Goal: Information Seeking & Learning: Learn about a topic

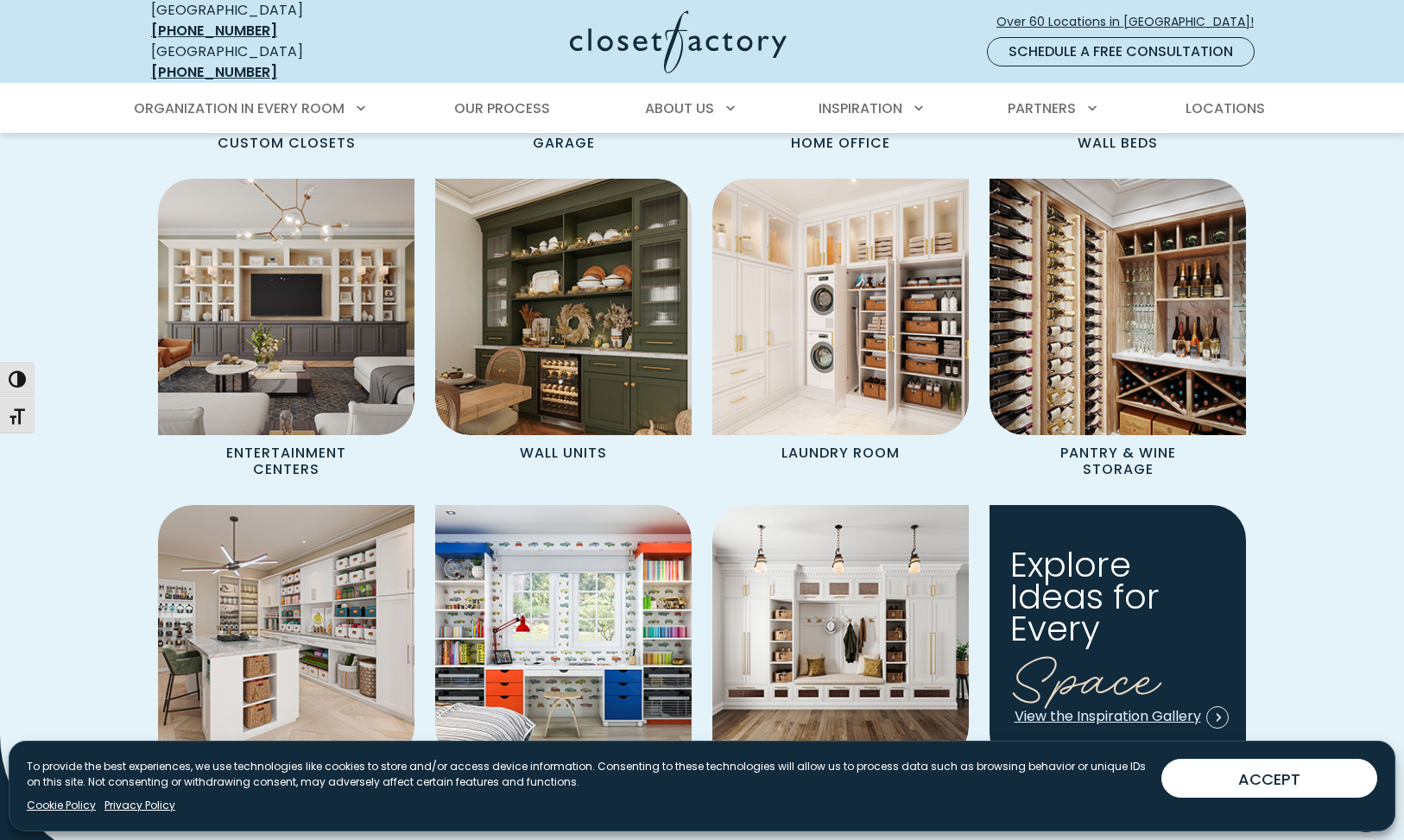
scroll to position [1638, 0]
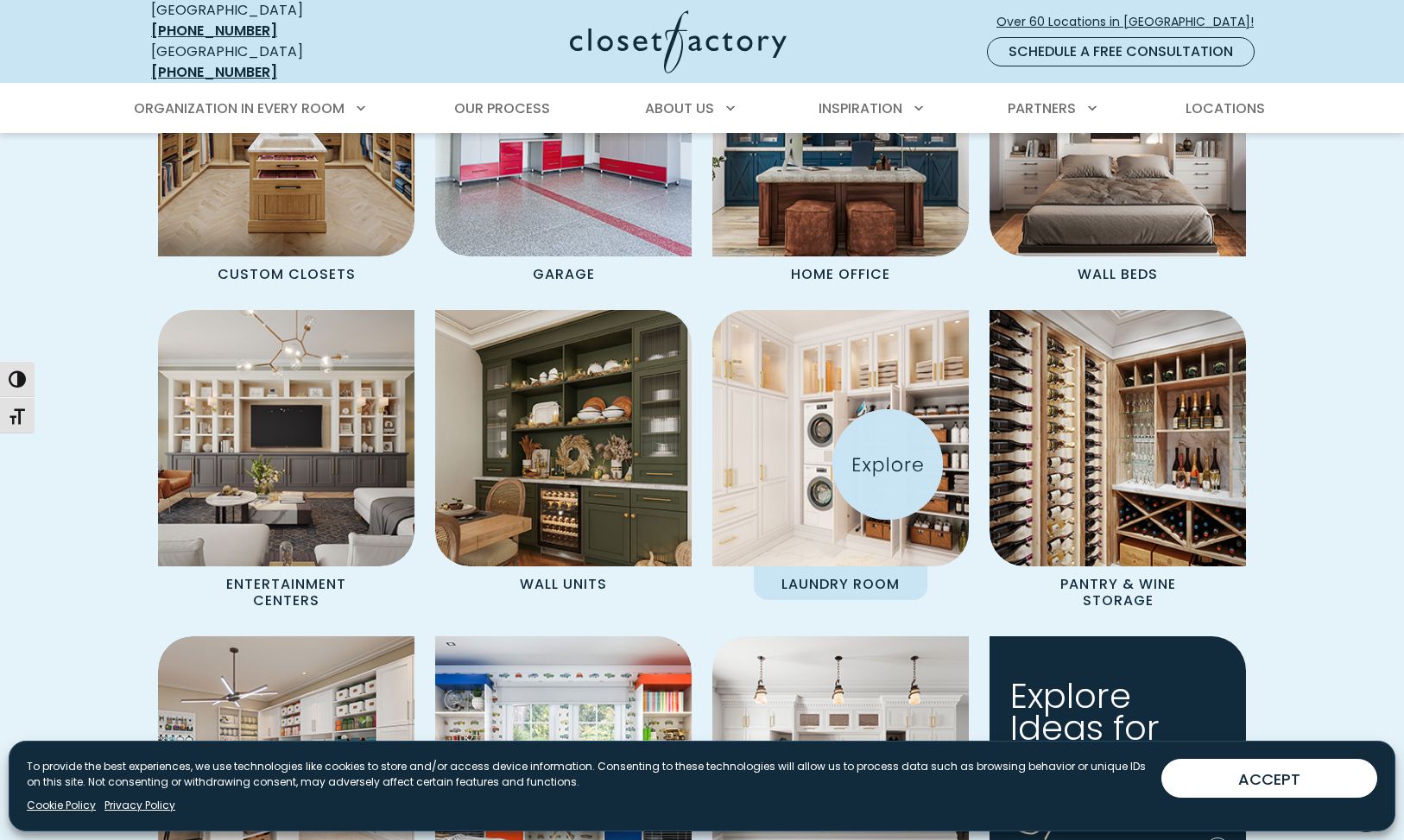
click at [888, 464] on img "Spaces Grid" at bounding box center [840, 439] width 282 height 282
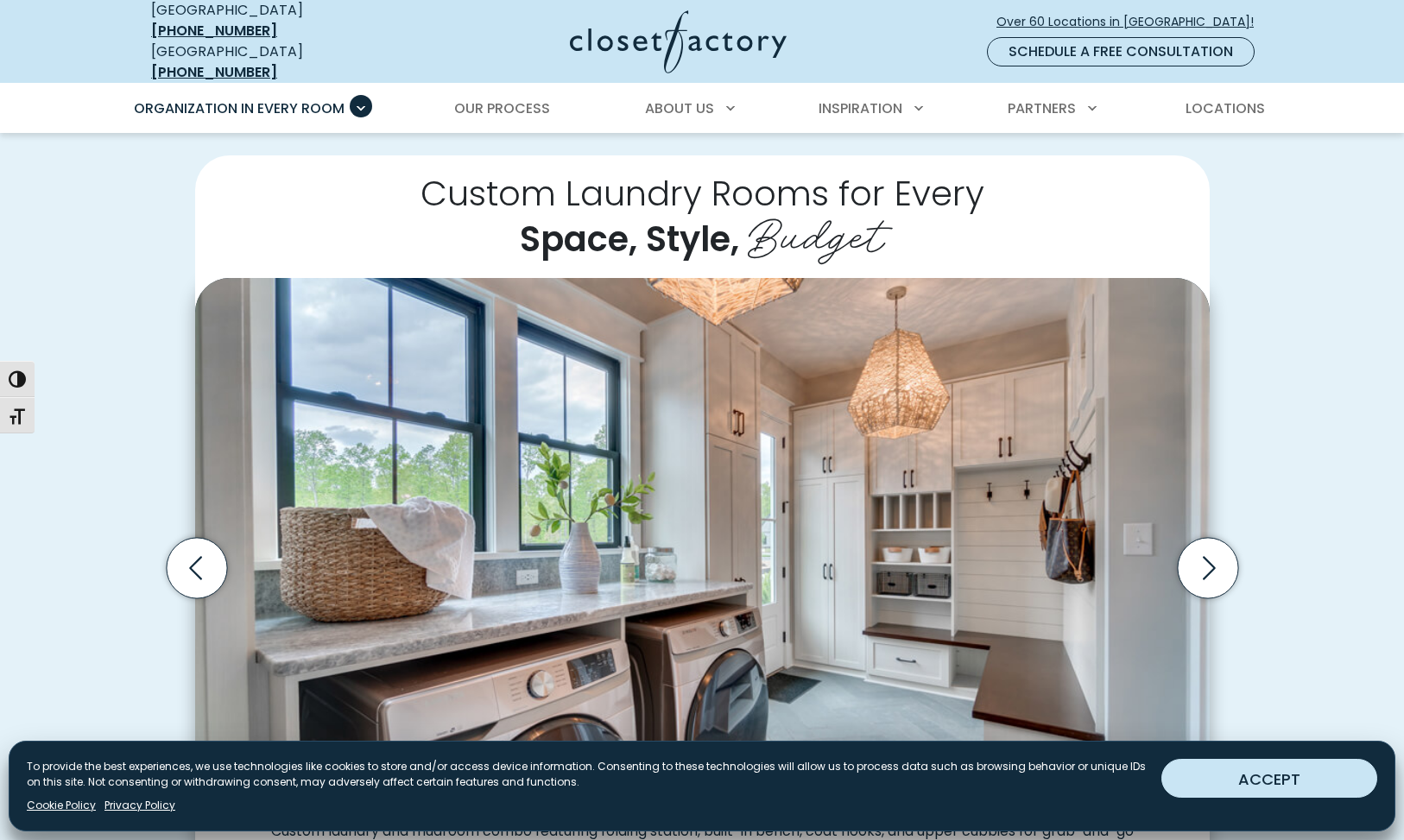
click at [1197, 775] on button "ACCEPT" at bounding box center [1270, 778] width 216 height 39
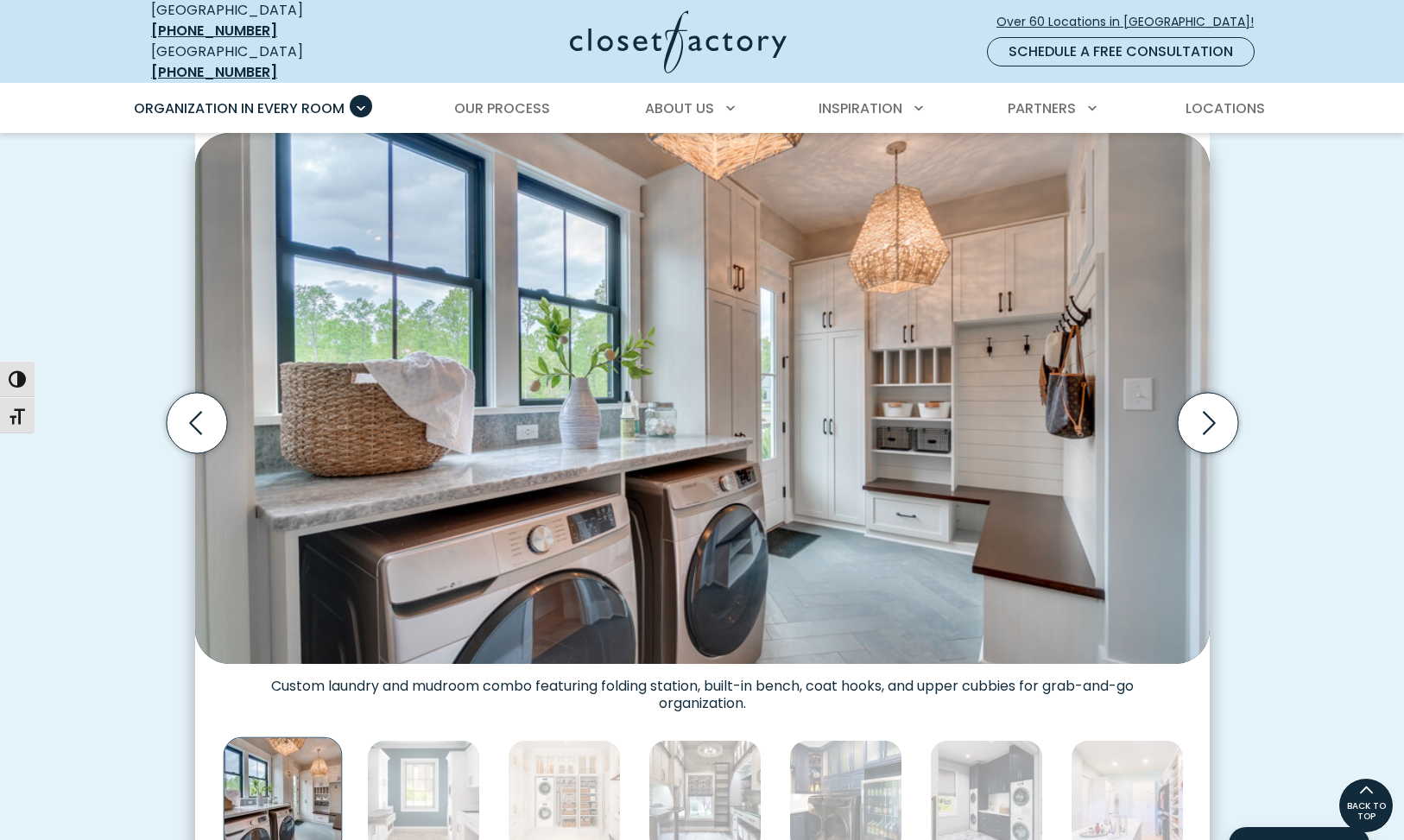
scroll to position [497, 0]
click at [1208, 425] on icon "Next slide" at bounding box center [1208, 424] width 60 height 60
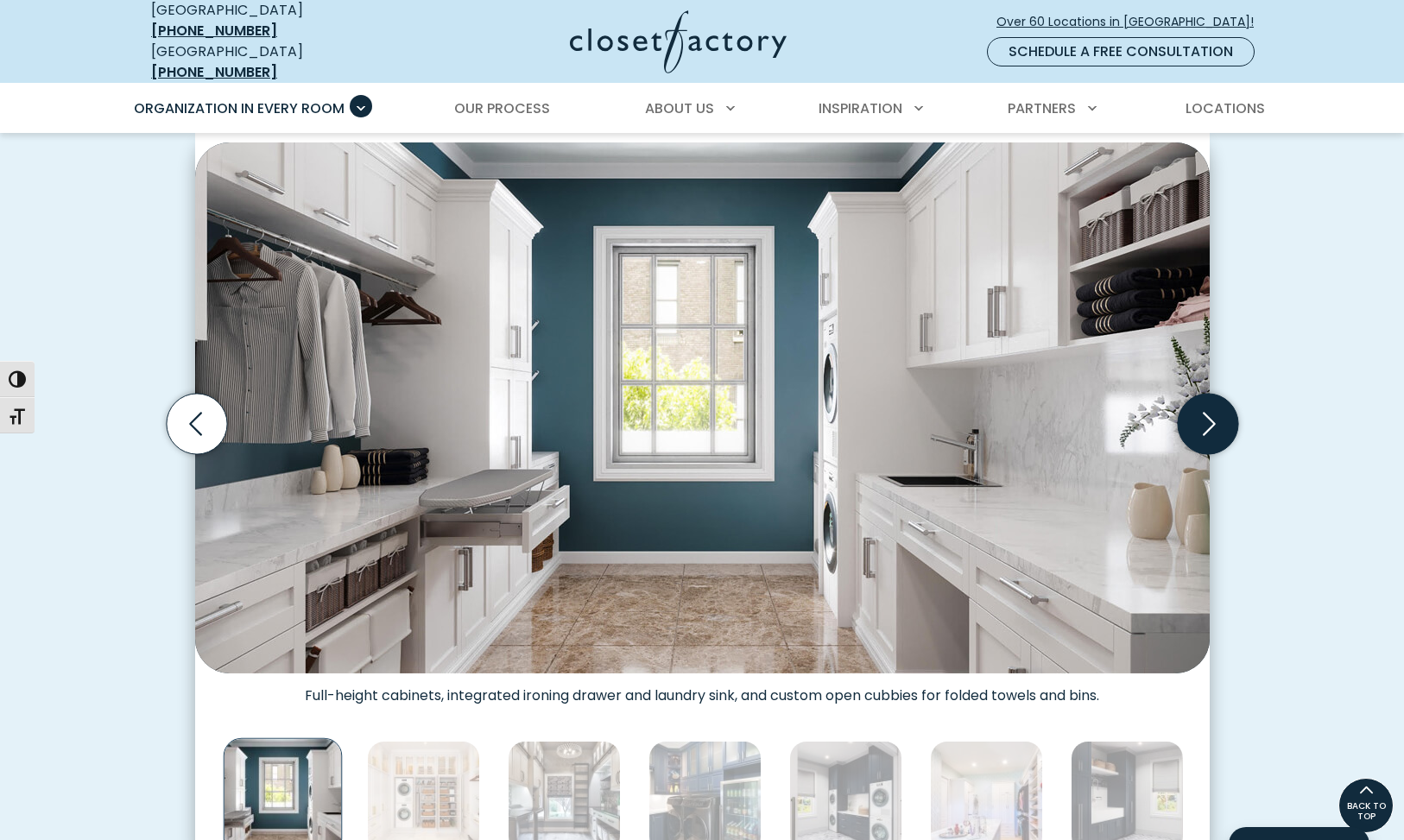
click at [1208, 425] on icon "Next slide" at bounding box center [1208, 424] width 60 height 60
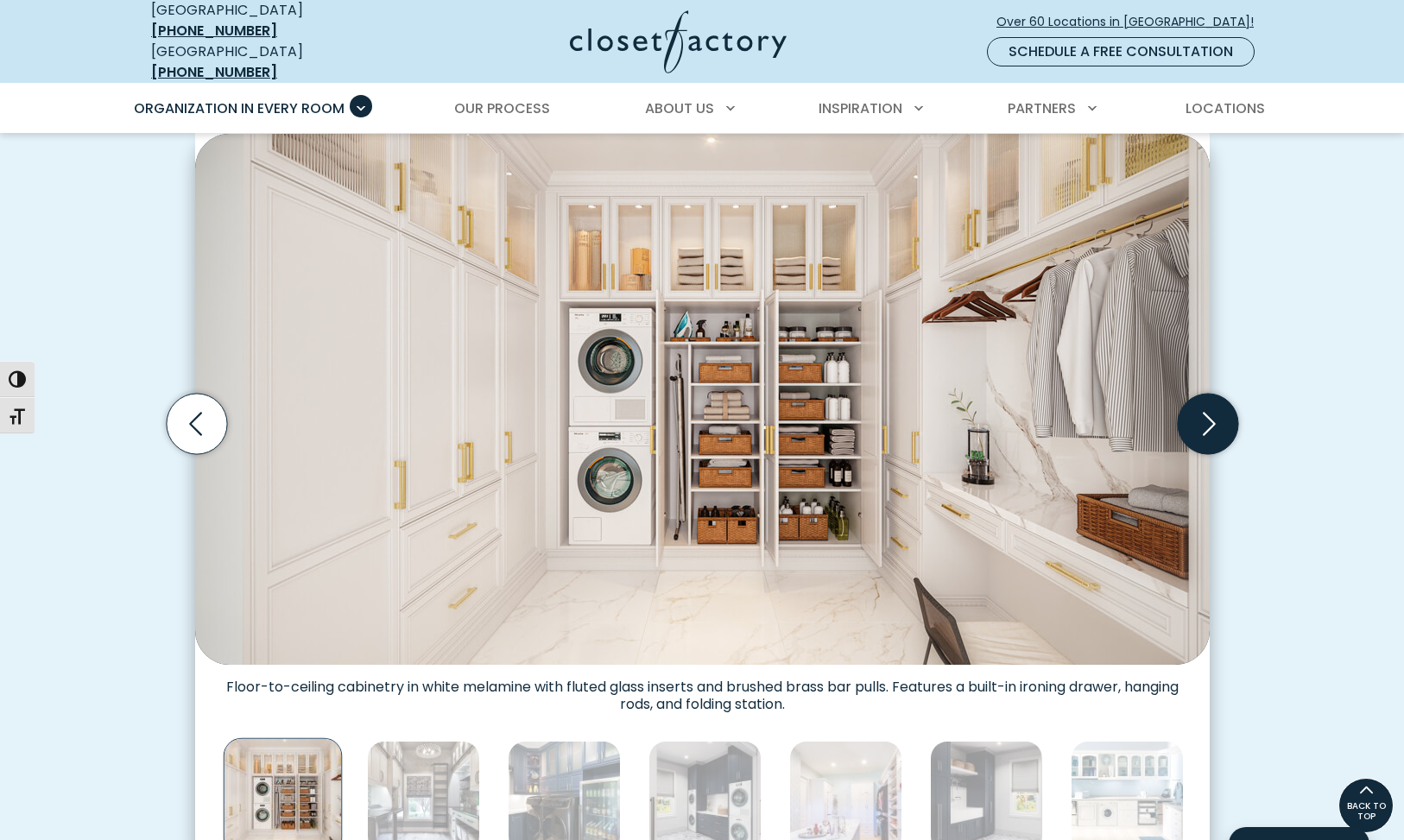
click at [1208, 416] on icon "Next slide" at bounding box center [1208, 424] width 60 height 60
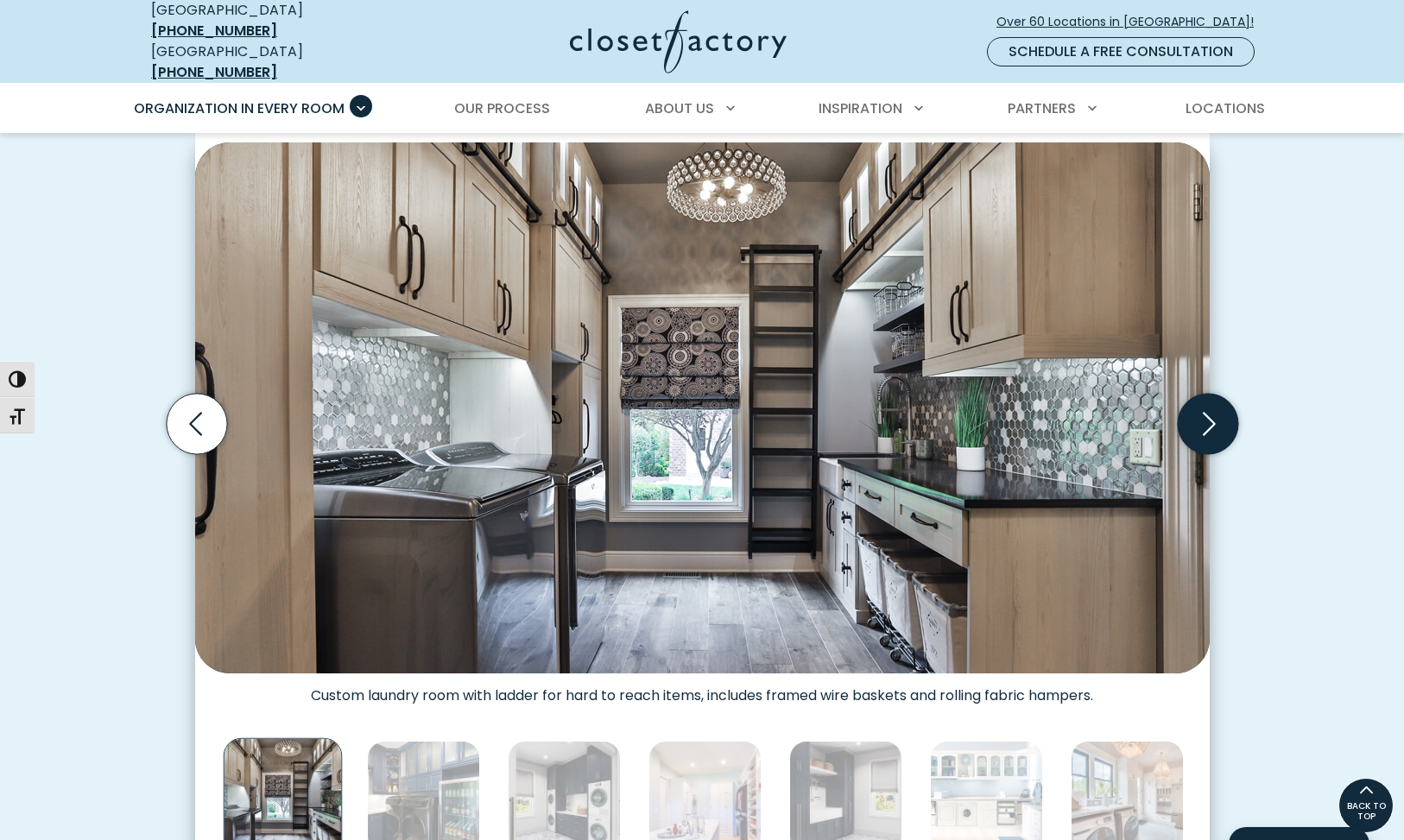
click at [1208, 416] on icon "Next slide" at bounding box center [1208, 424] width 60 height 60
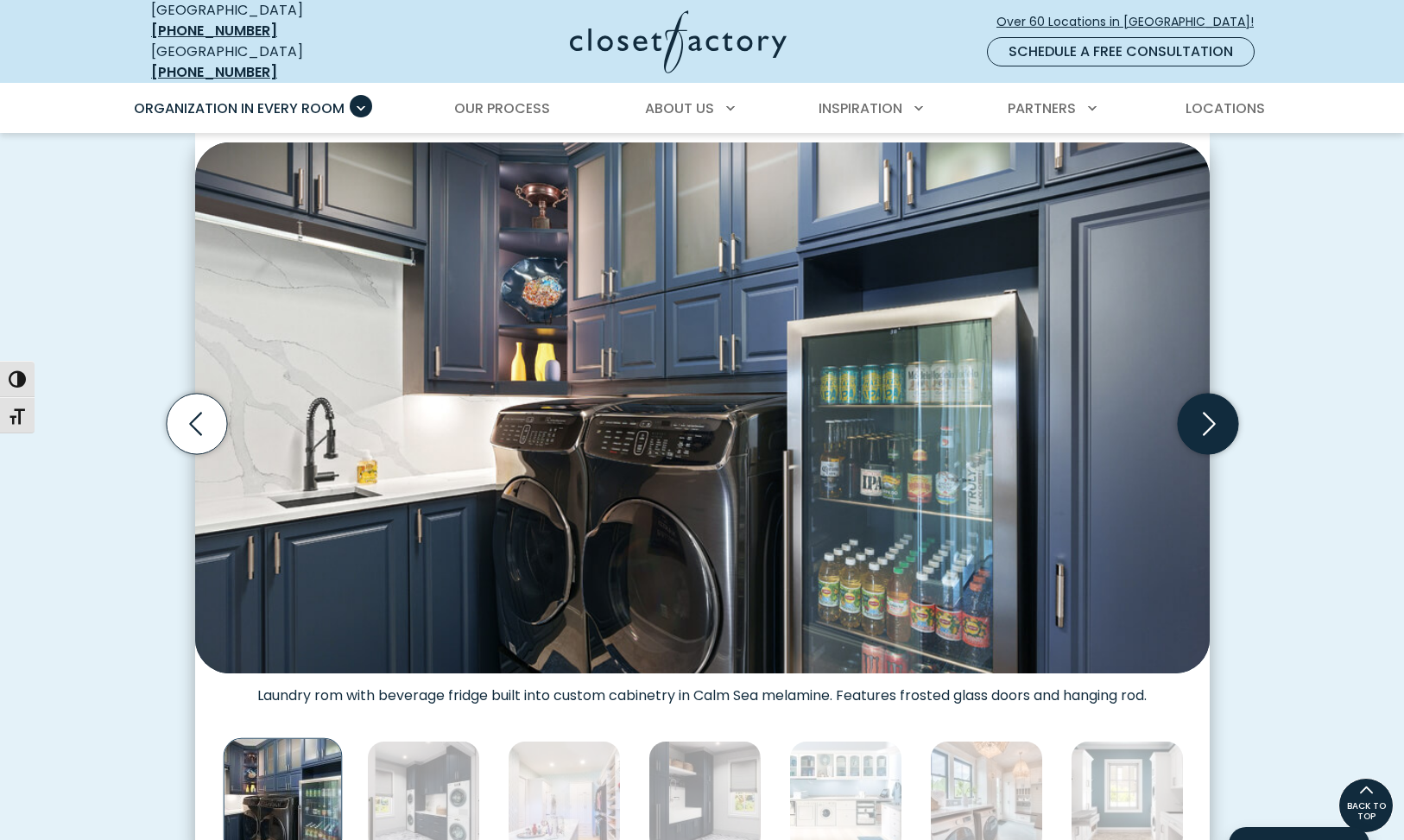
click at [1208, 416] on icon "Next slide" at bounding box center [1208, 424] width 60 height 60
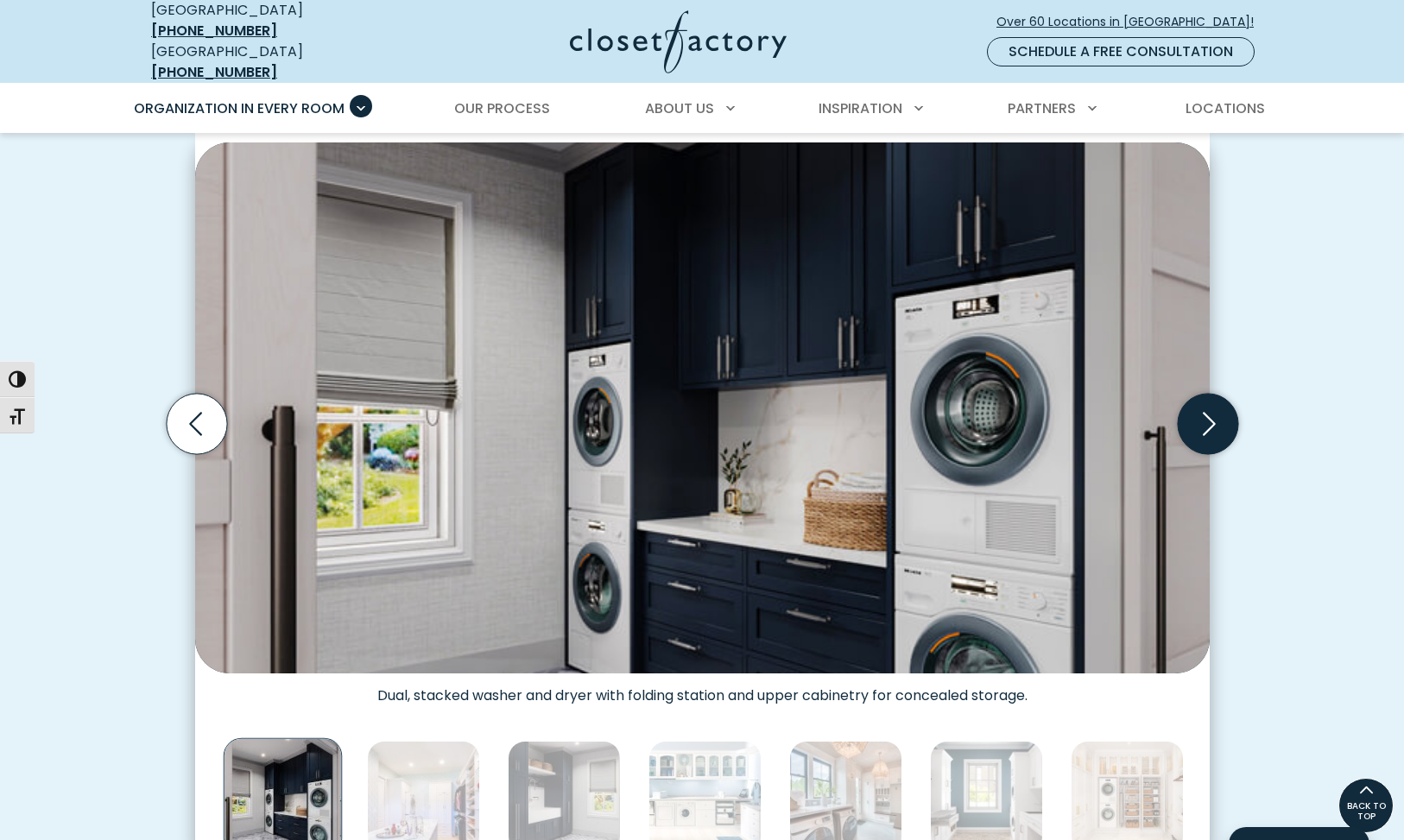
click at [1207, 415] on icon "Next slide" at bounding box center [1208, 424] width 60 height 60
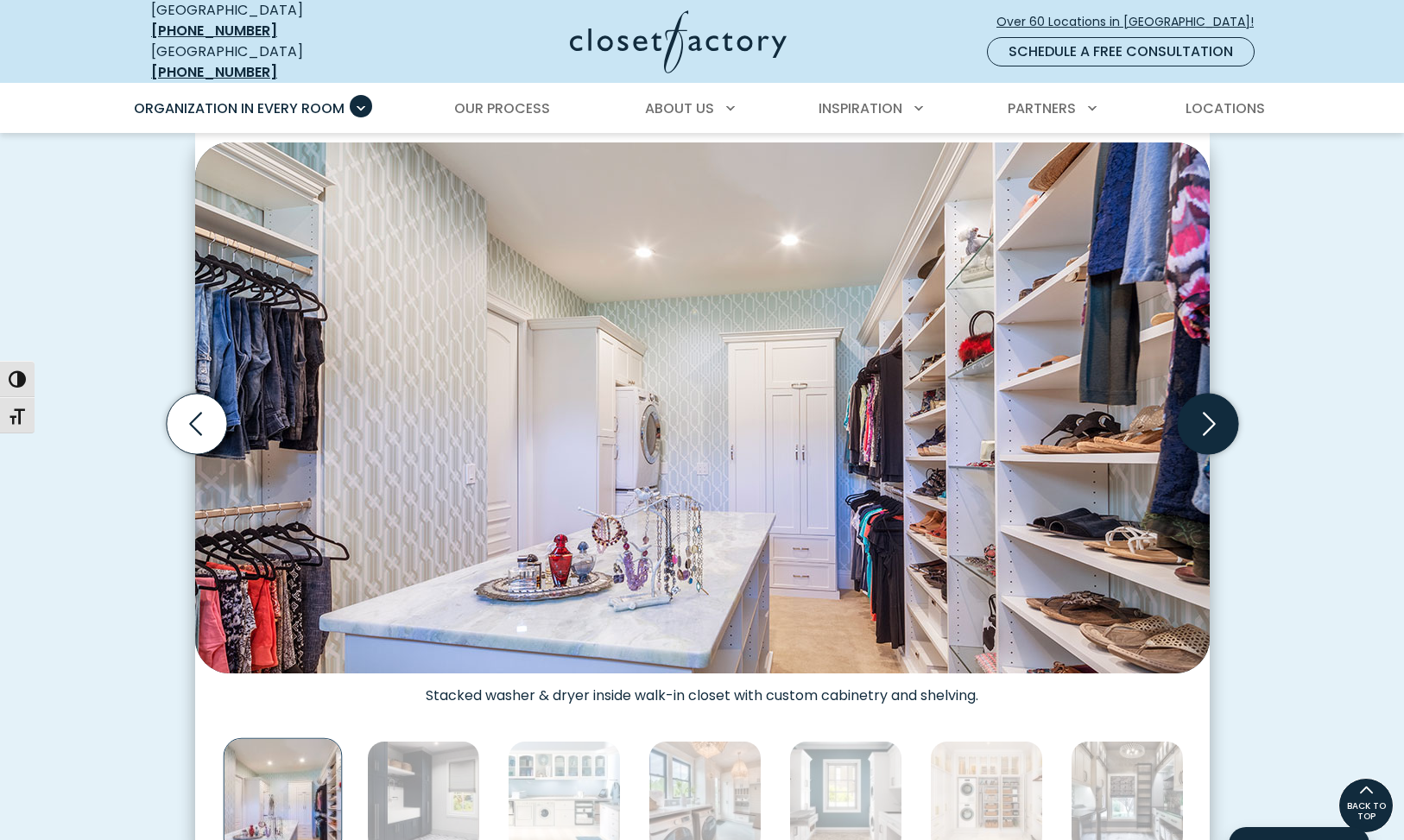
click at [1207, 415] on icon "Next slide" at bounding box center [1208, 424] width 60 height 60
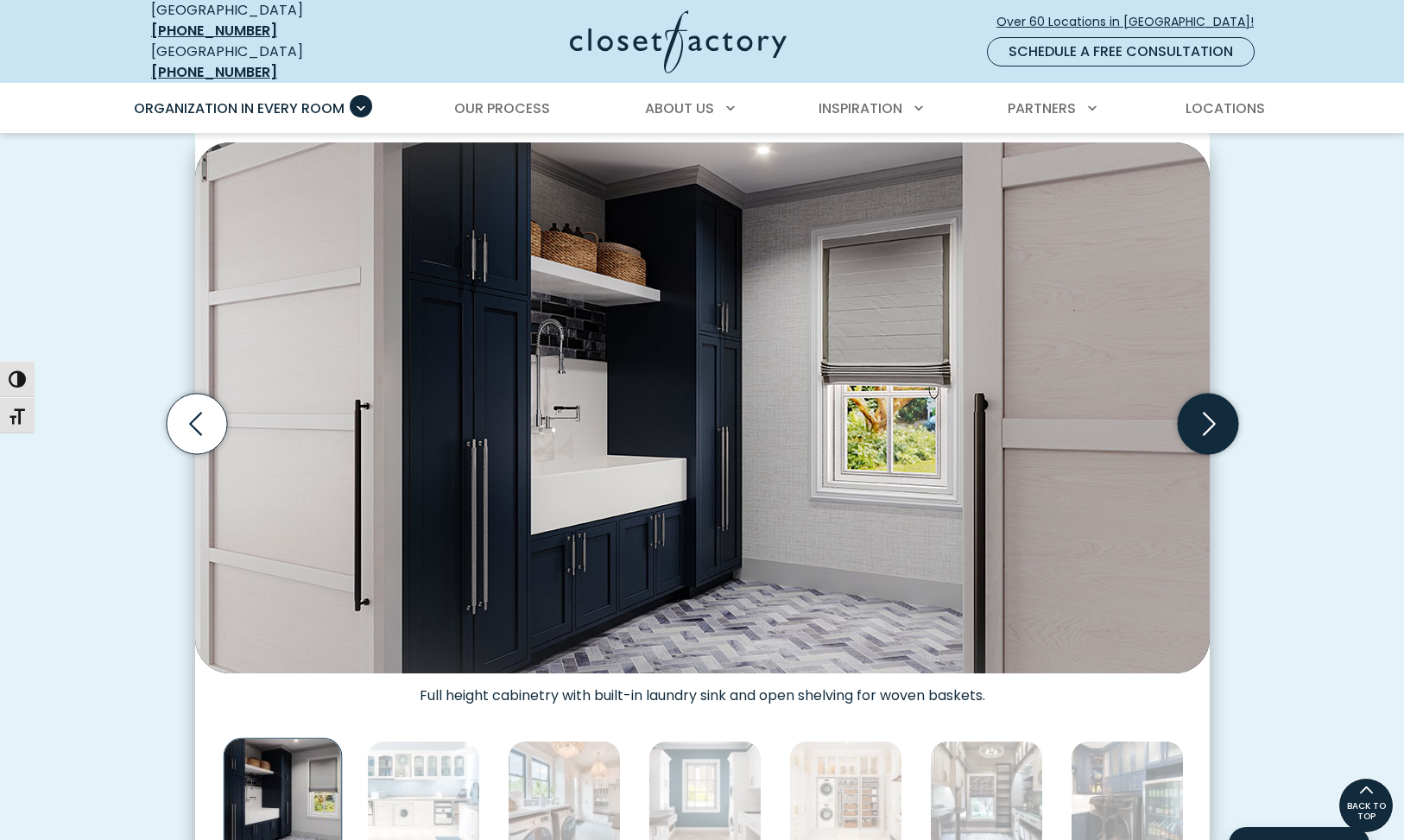
click at [1207, 415] on icon "Next slide" at bounding box center [1208, 424] width 60 height 60
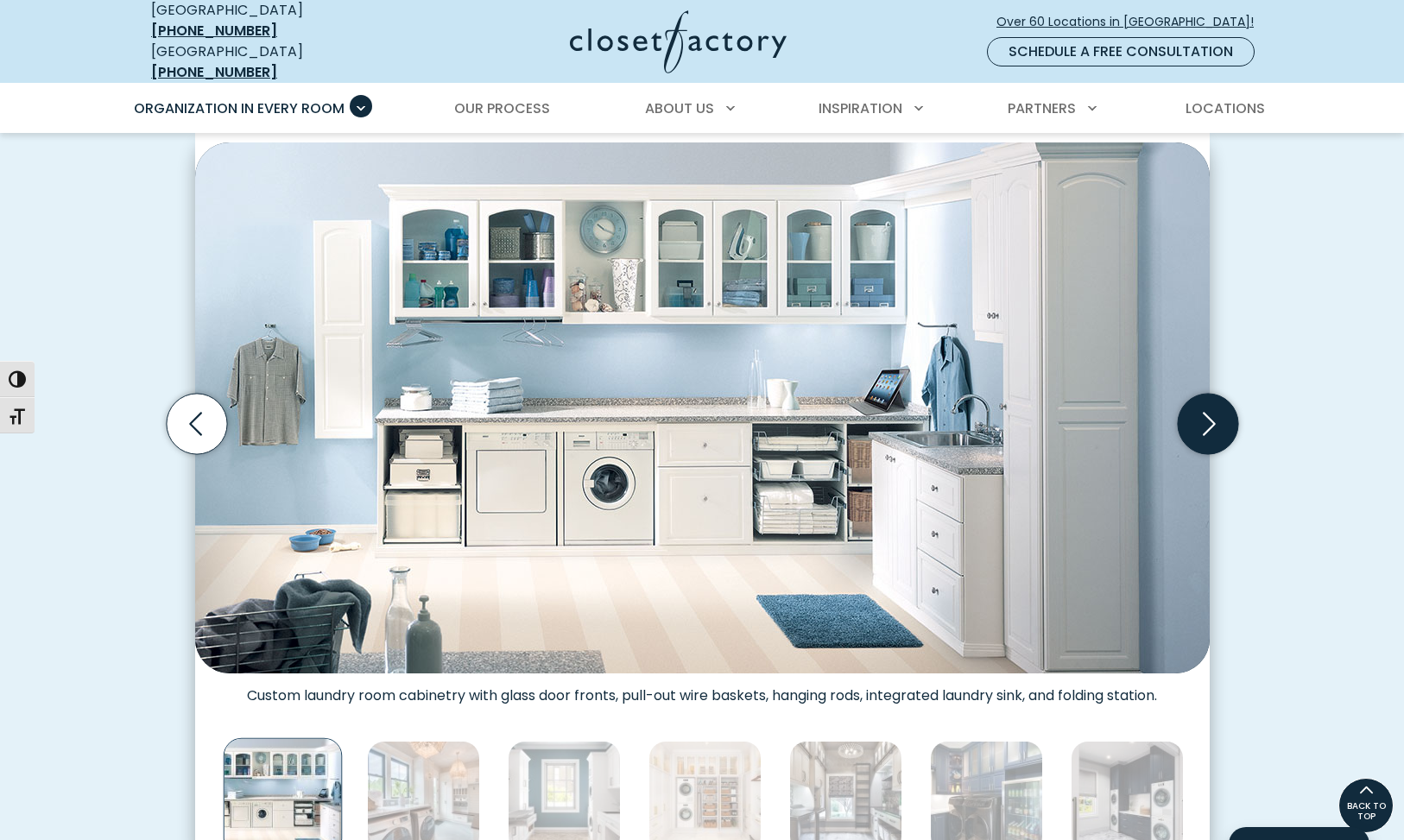
click at [1207, 415] on icon "Next slide" at bounding box center [1208, 424] width 60 height 60
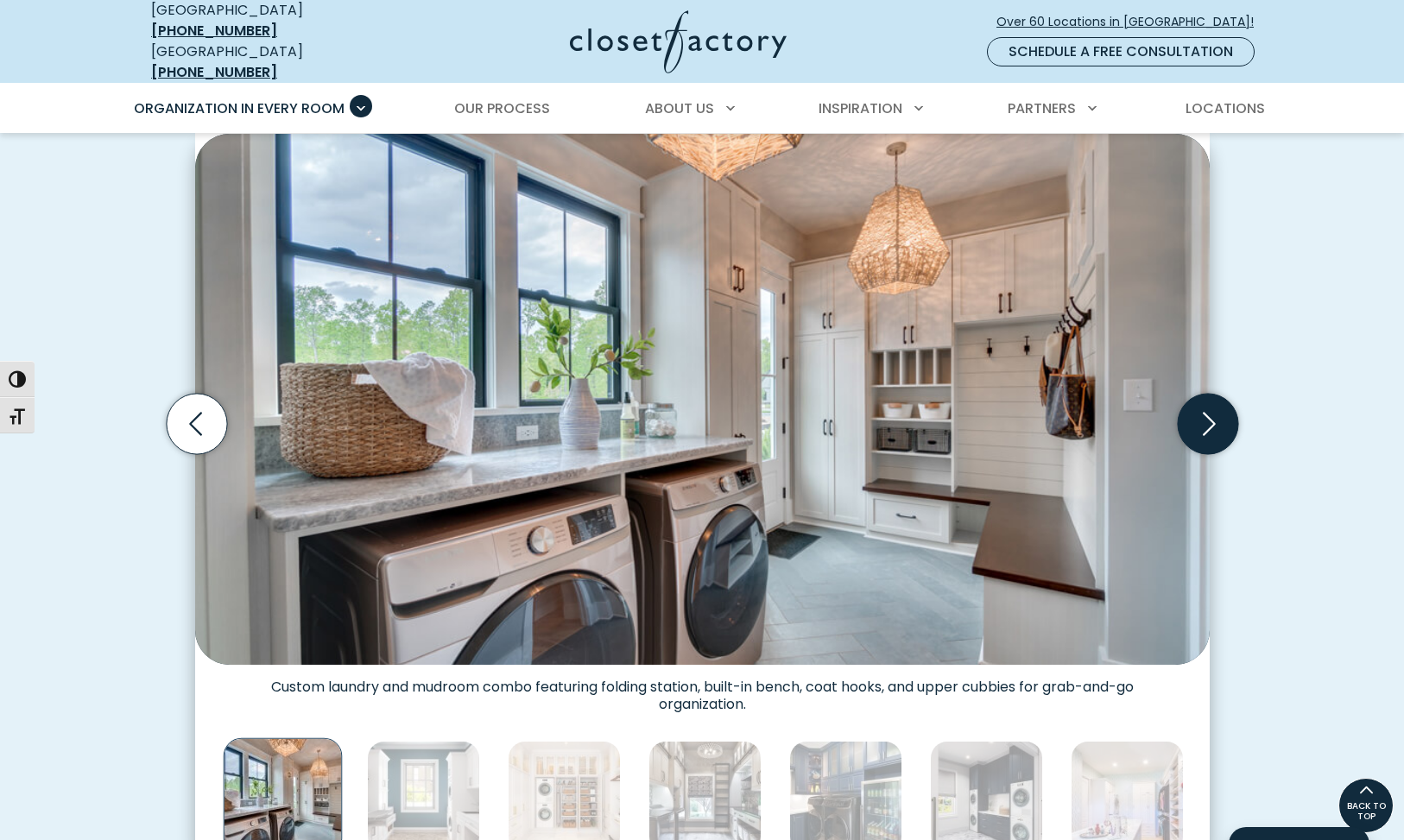
click at [1207, 415] on icon "Next slide" at bounding box center [1208, 424] width 60 height 60
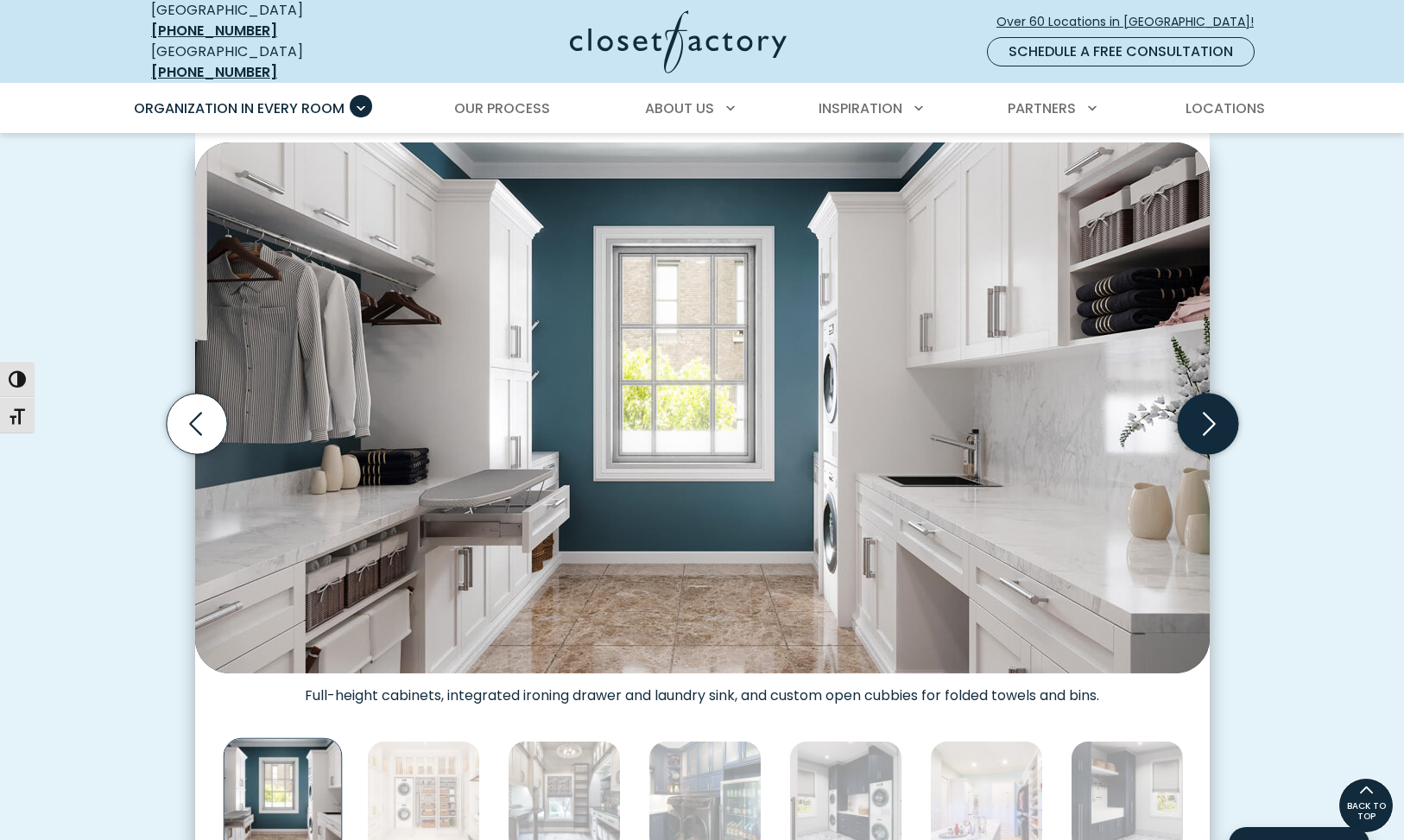
click at [1207, 415] on icon "Next slide" at bounding box center [1208, 424] width 60 height 60
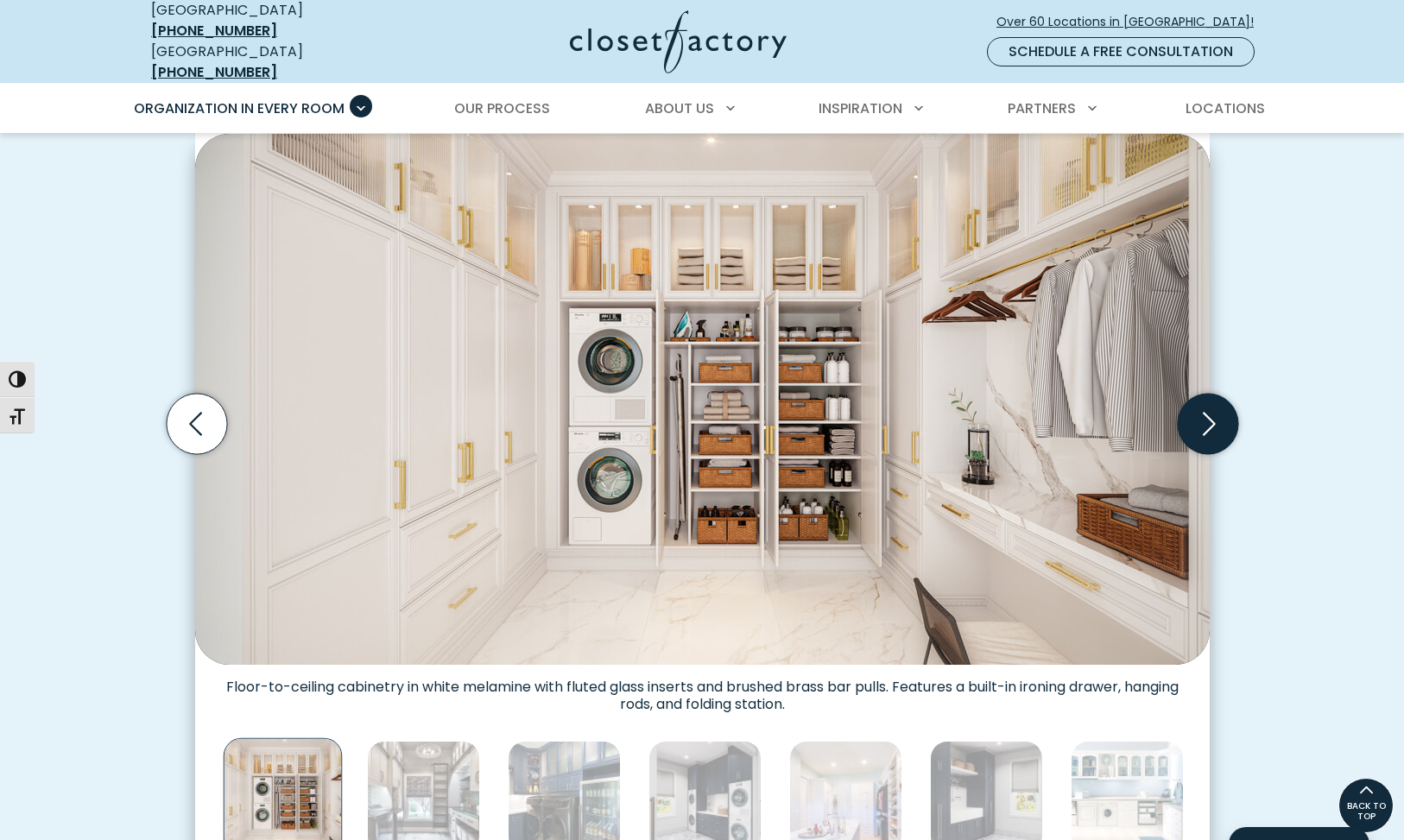
click at [1207, 415] on icon "Next slide" at bounding box center [1208, 424] width 60 height 60
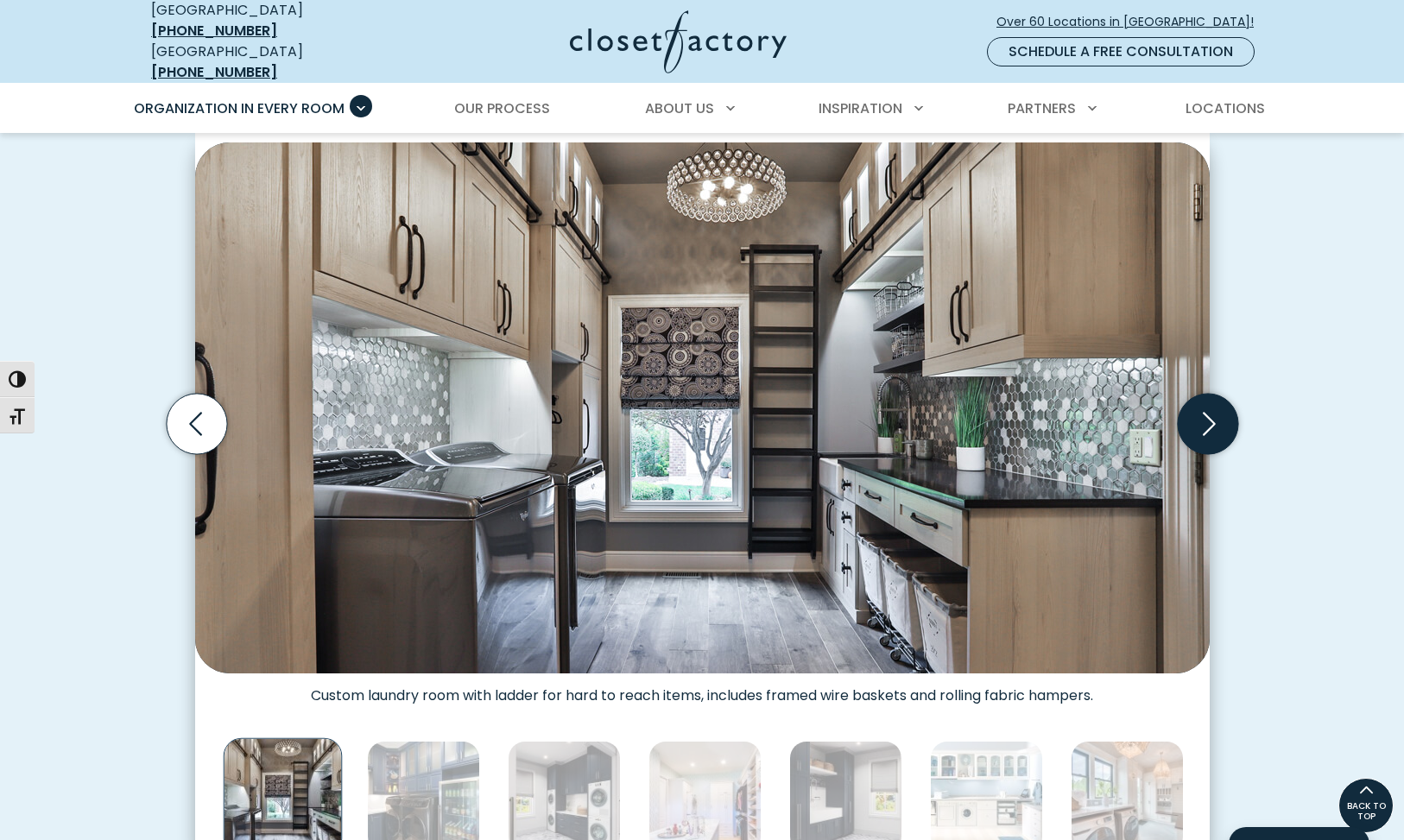
click at [1207, 415] on icon "Next slide" at bounding box center [1208, 424] width 60 height 60
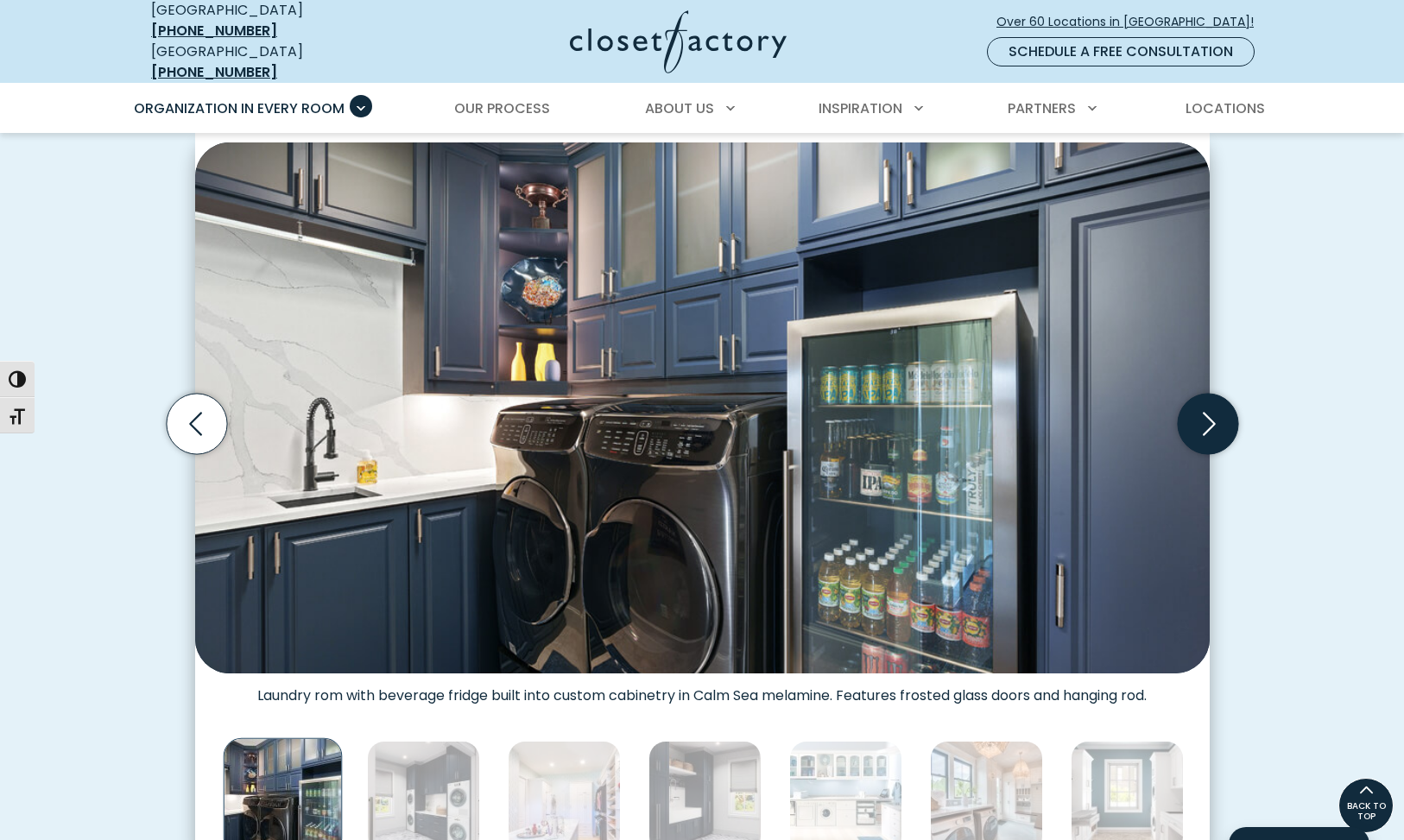
click at [1207, 415] on icon "Next slide" at bounding box center [1208, 424] width 60 height 60
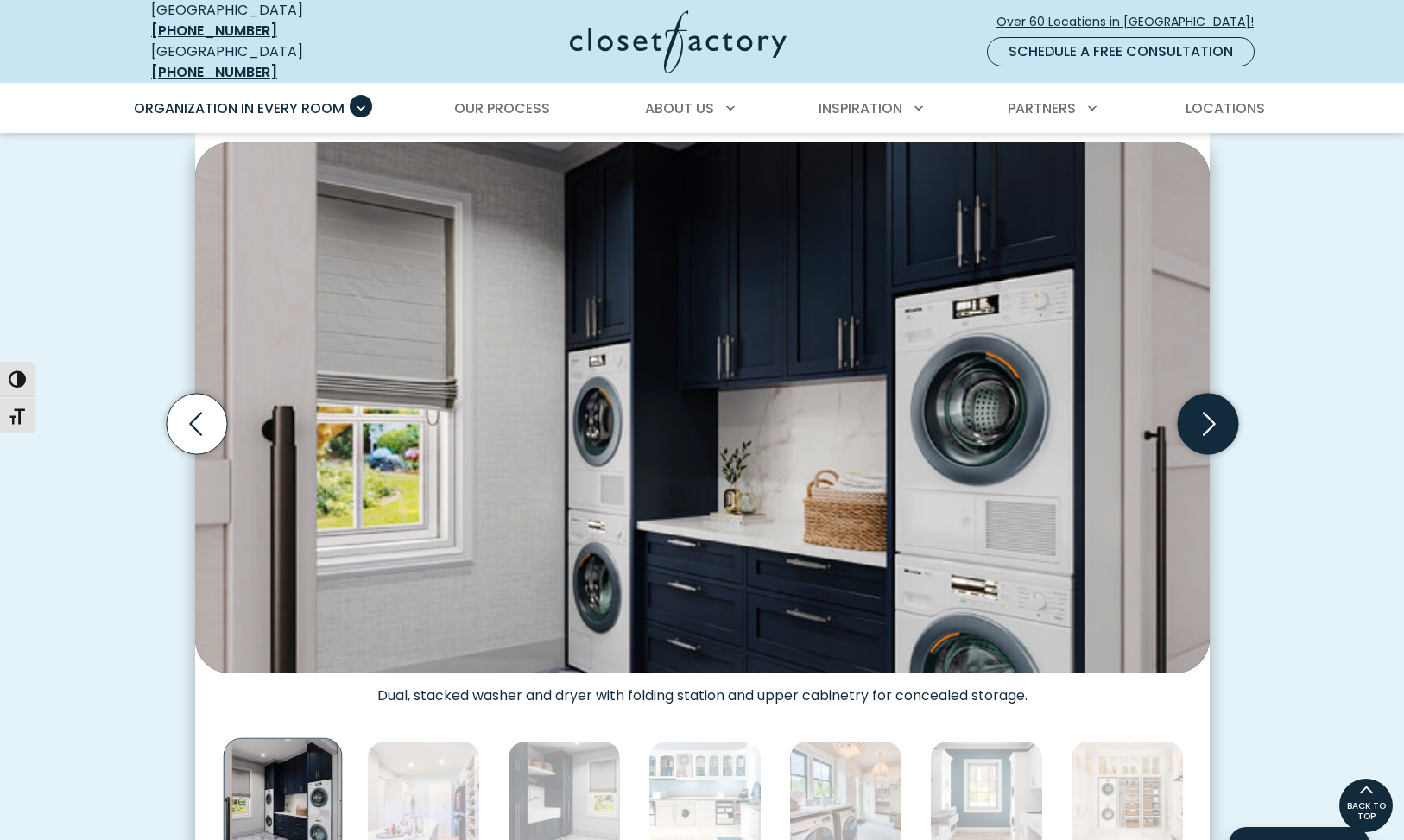
click at [1207, 415] on icon "Next slide" at bounding box center [1208, 424] width 60 height 60
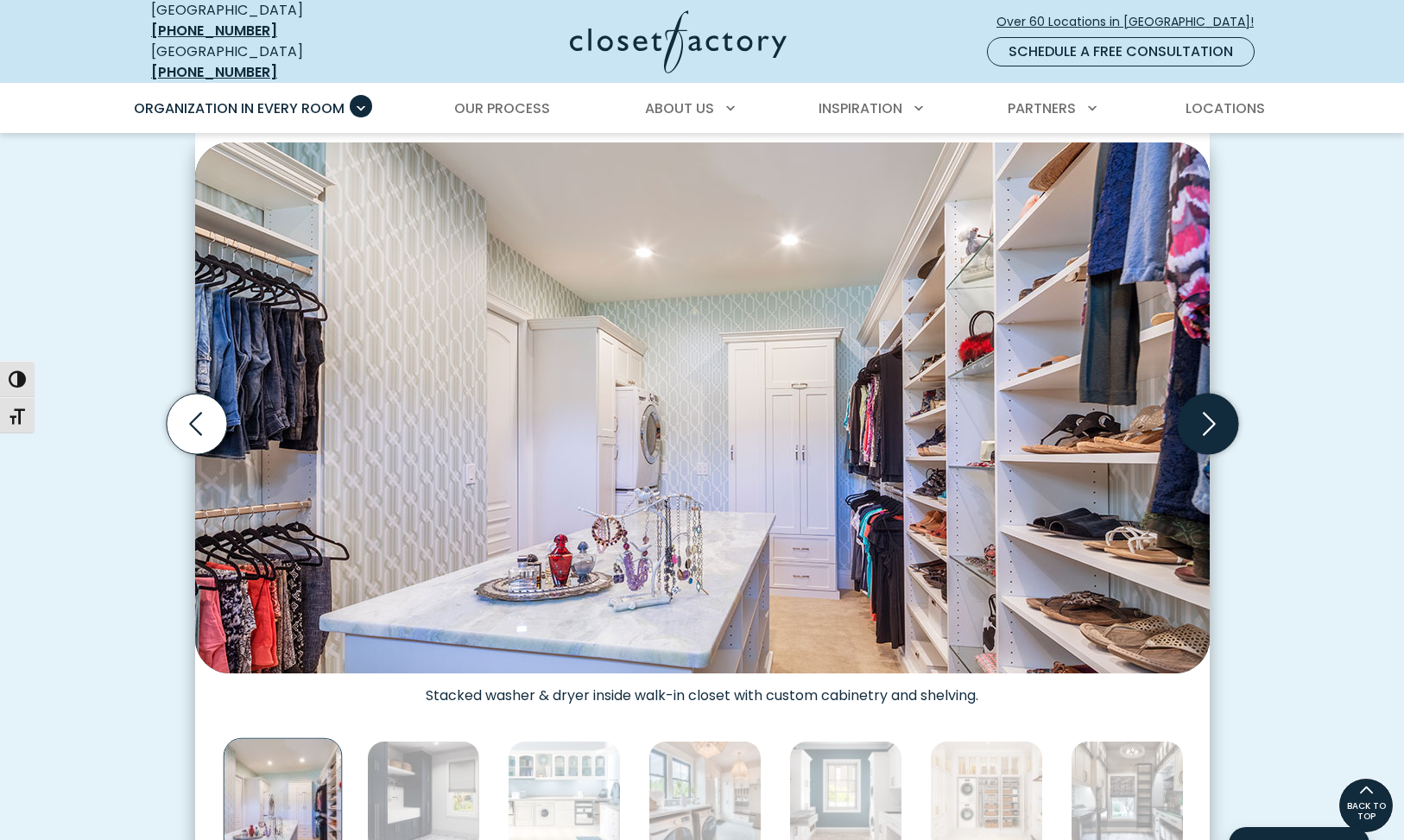
click at [1207, 415] on icon "Next slide" at bounding box center [1208, 424] width 60 height 60
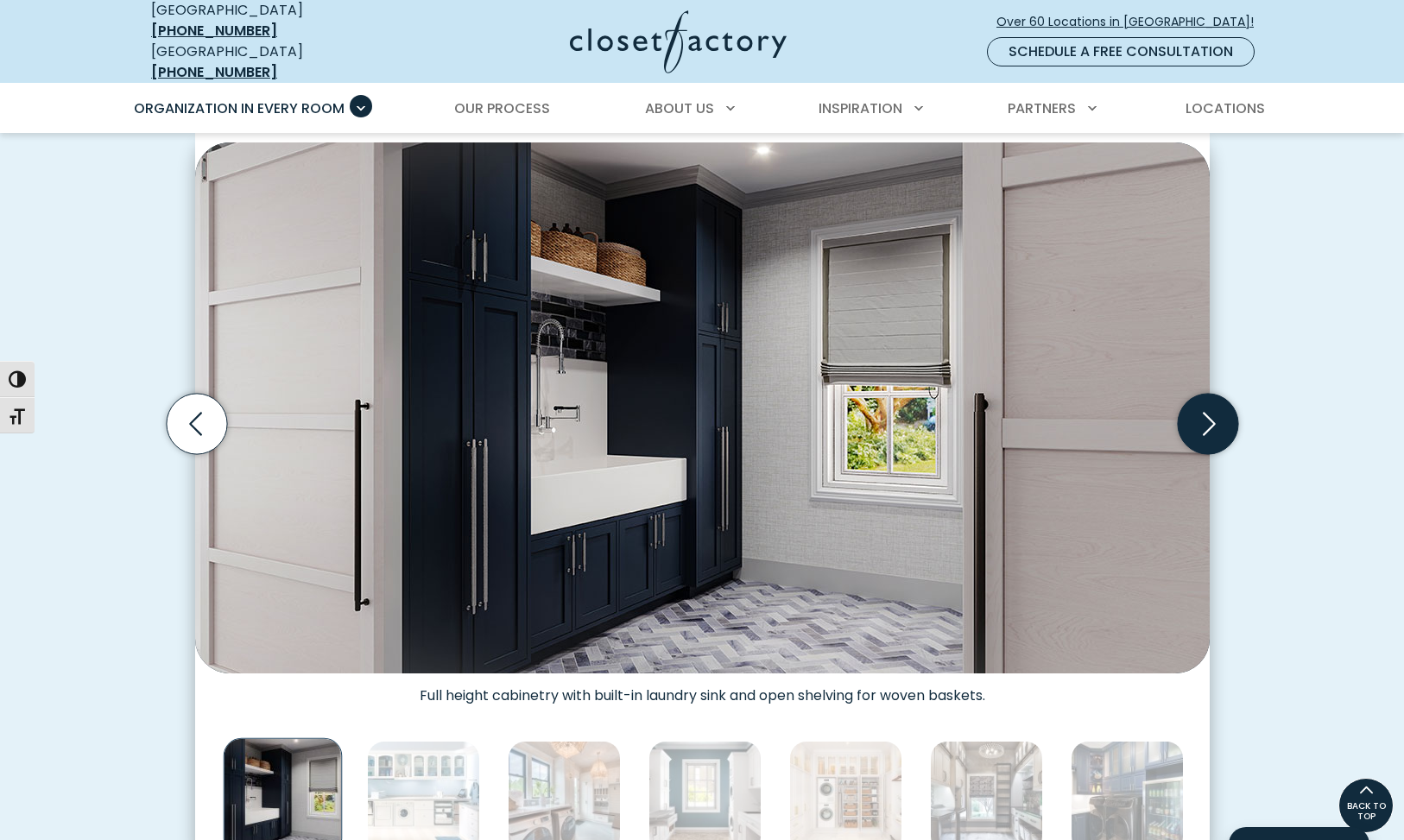
click at [1207, 415] on icon "Next slide" at bounding box center [1208, 424] width 60 height 60
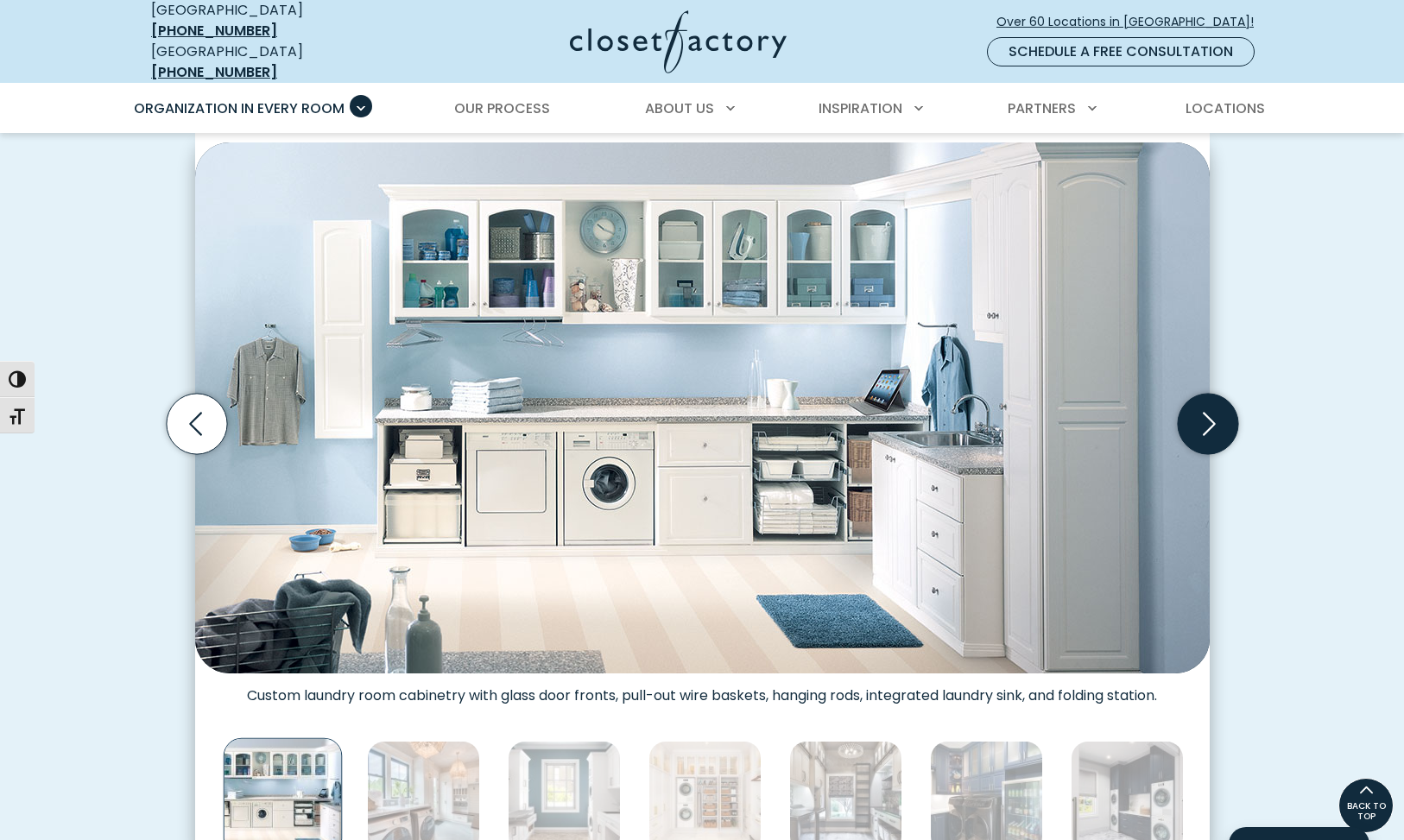
click at [1207, 415] on icon "Next slide" at bounding box center [1208, 424] width 60 height 60
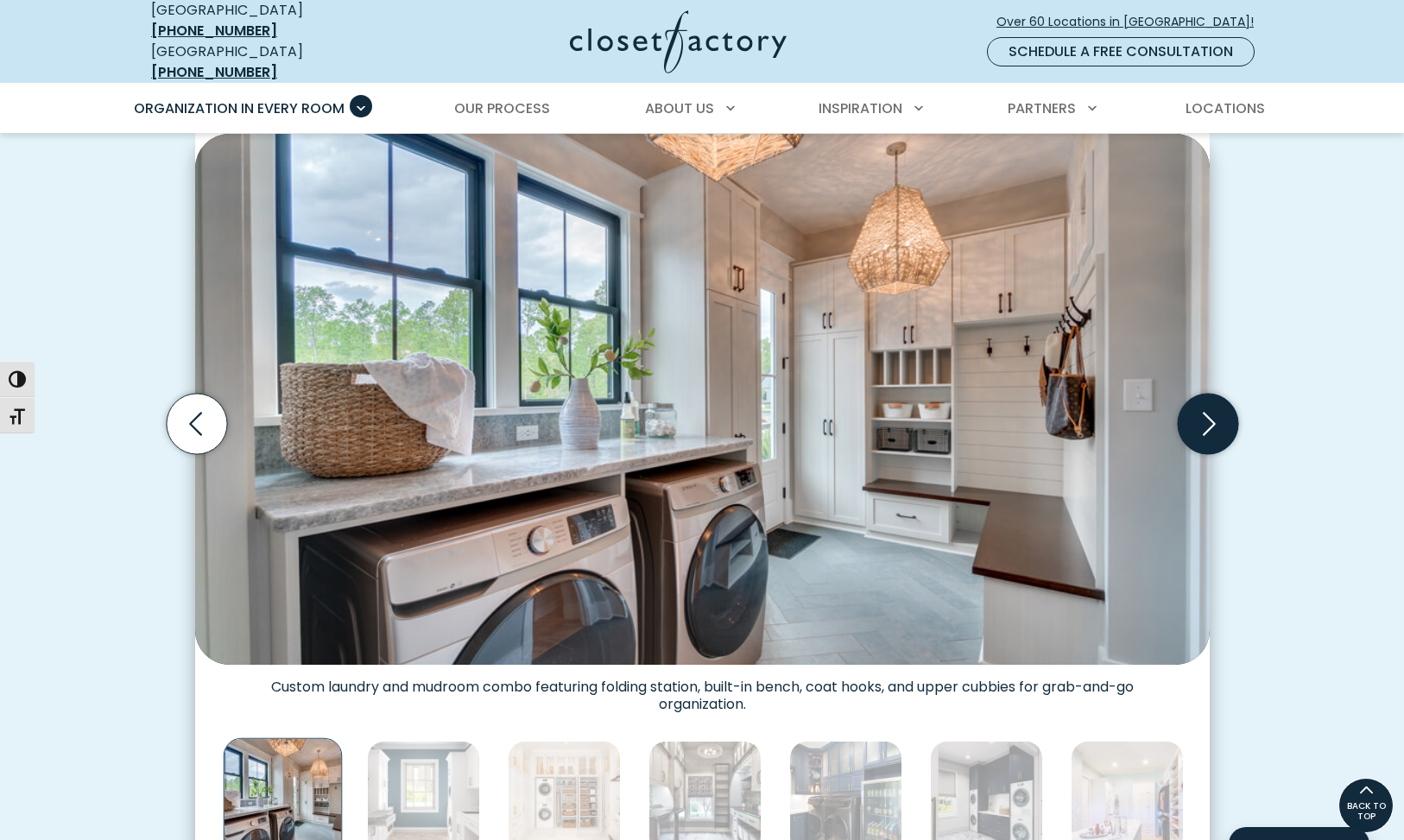
click at [1207, 415] on icon "Next slide" at bounding box center [1208, 424] width 60 height 60
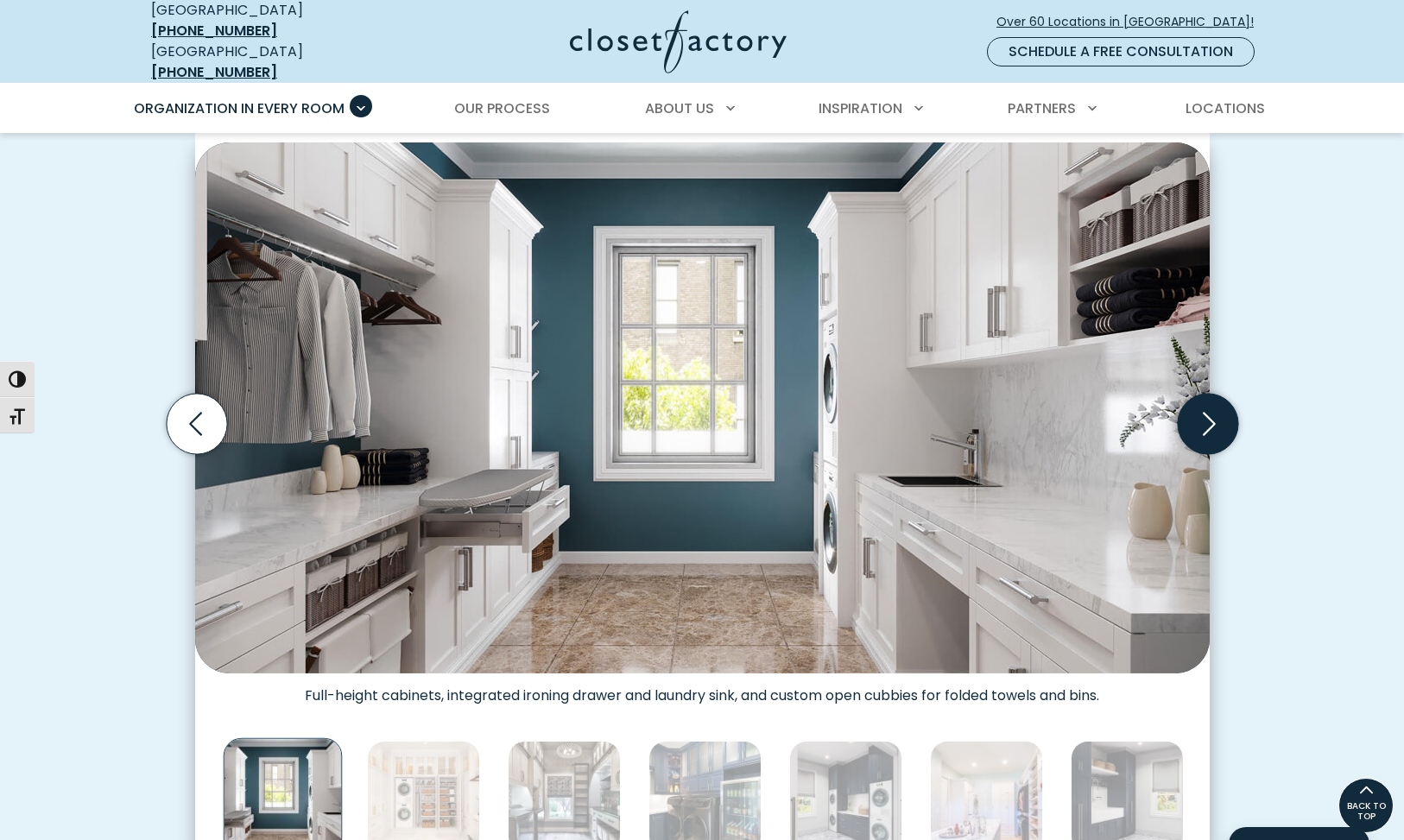
click at [1207, 414] on icon "Next slide" at bounding box center [1208, 424] width 60 height 60
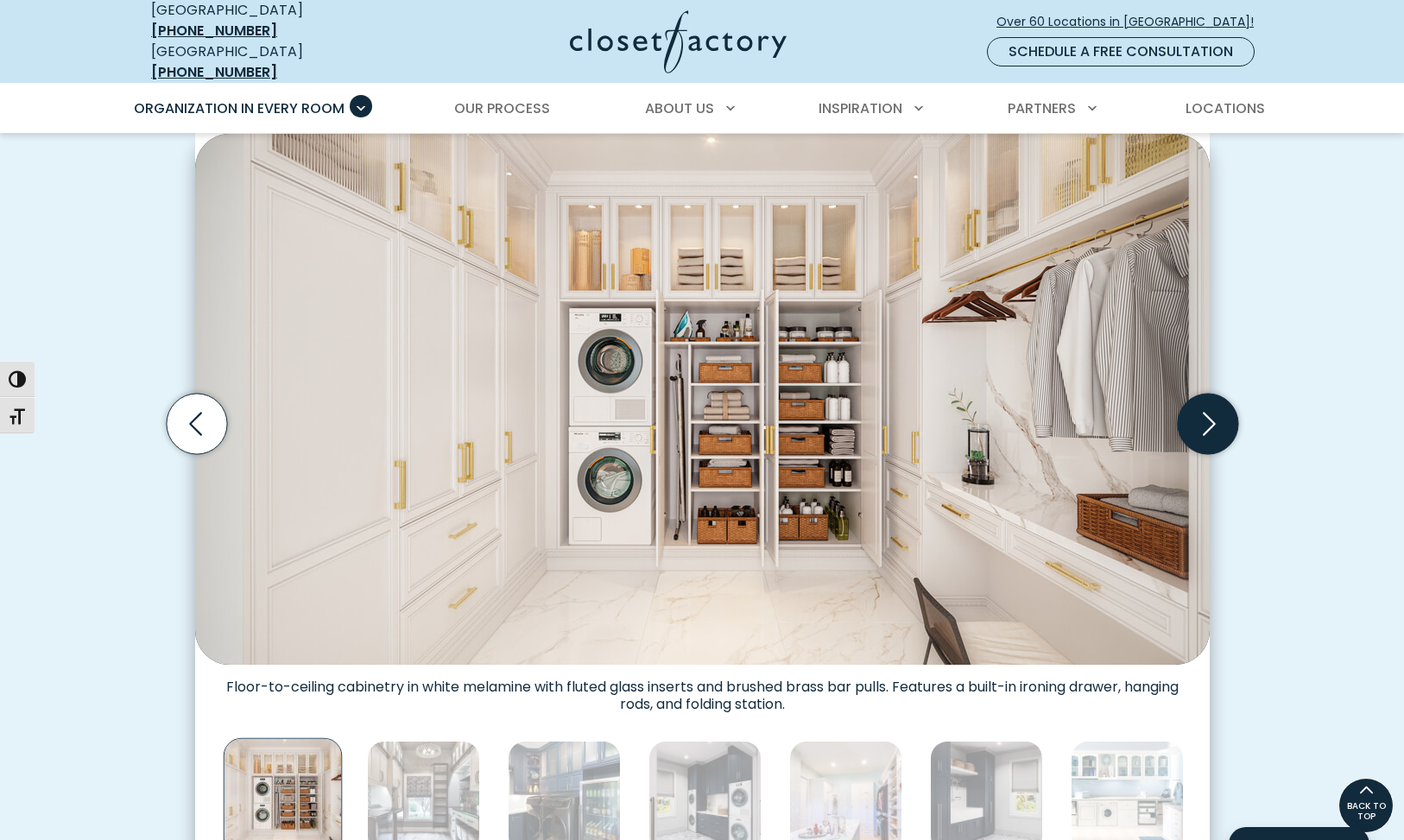
click at [1207, 414] on icon "Next slide" at bounding box center [1208, 424] width 60 height 60
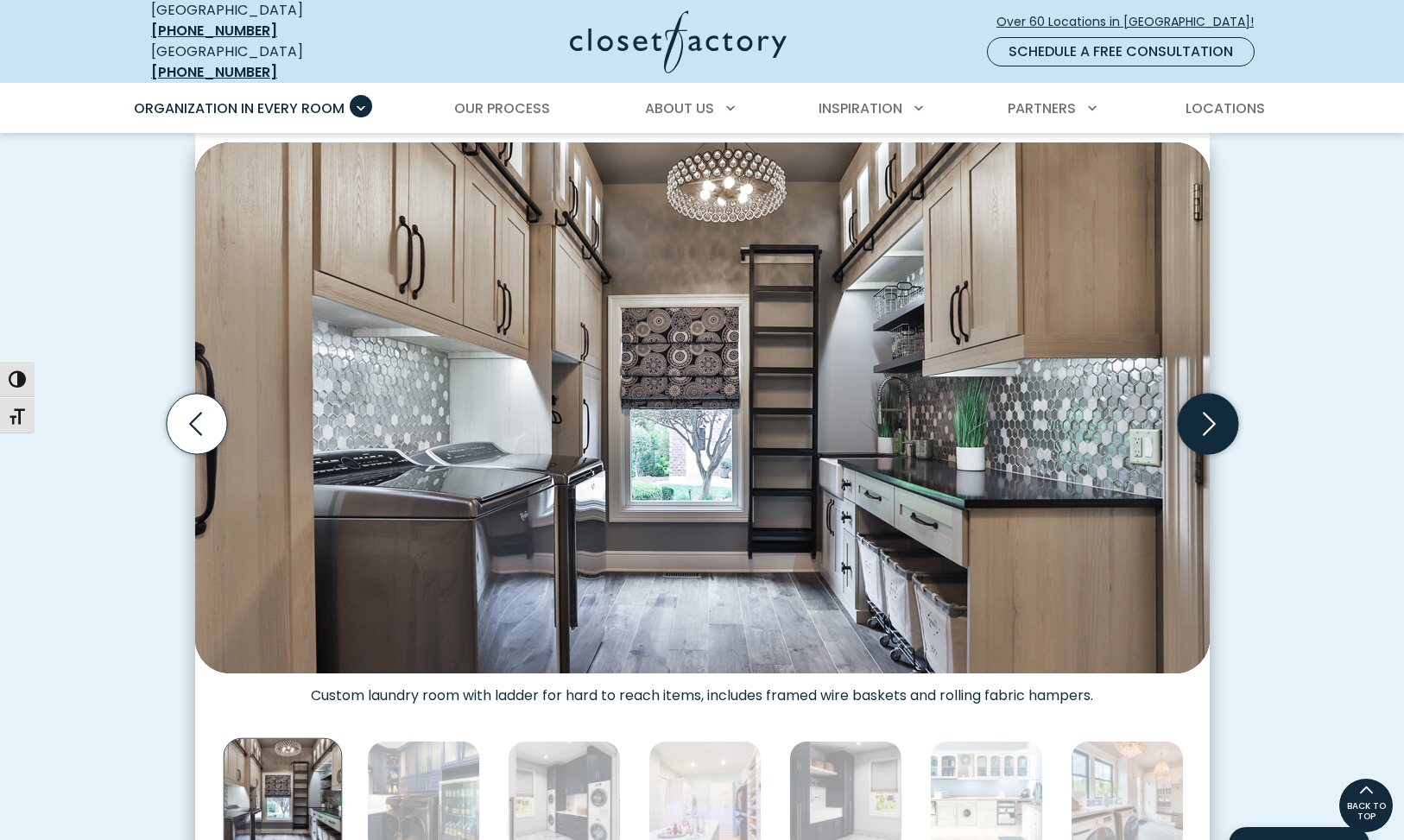
click at [1207, 416] on icon "Next slide" at bounding box center [1208, 424] width 60 height 60
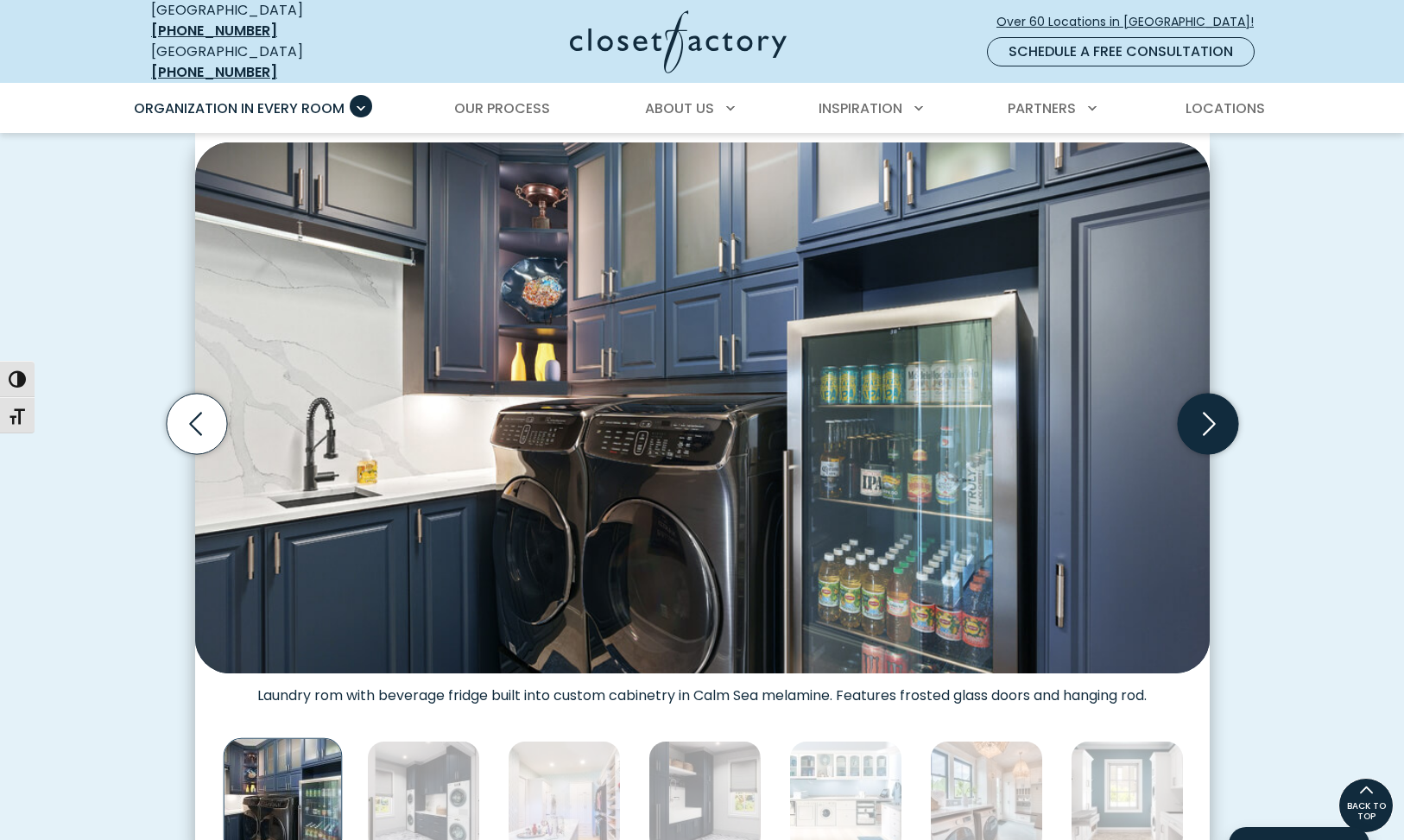
click at [1207, 416] on icon "Next slide" at bounding box center [1208, 424] width 60 height 60
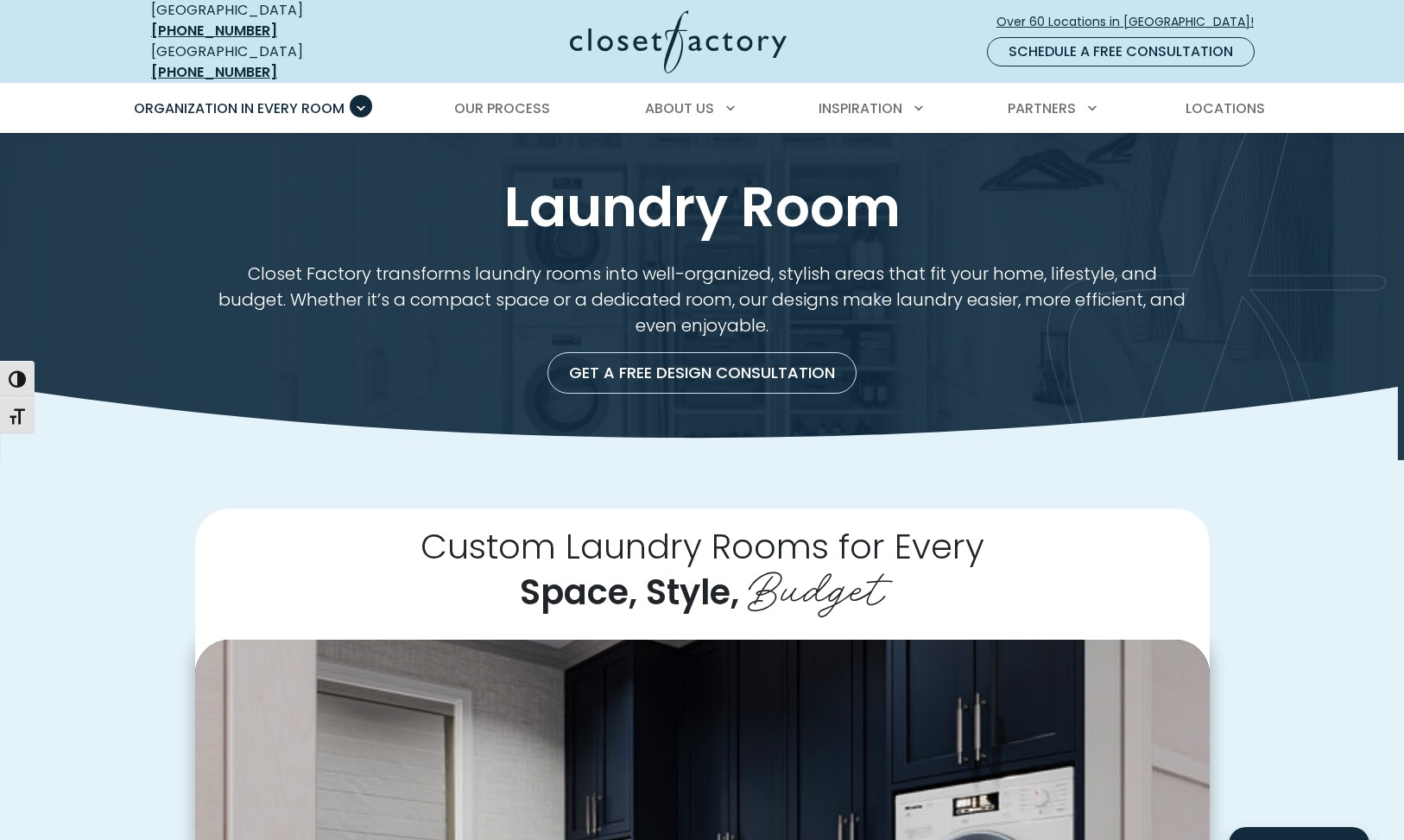
scroll to position [0, 0]
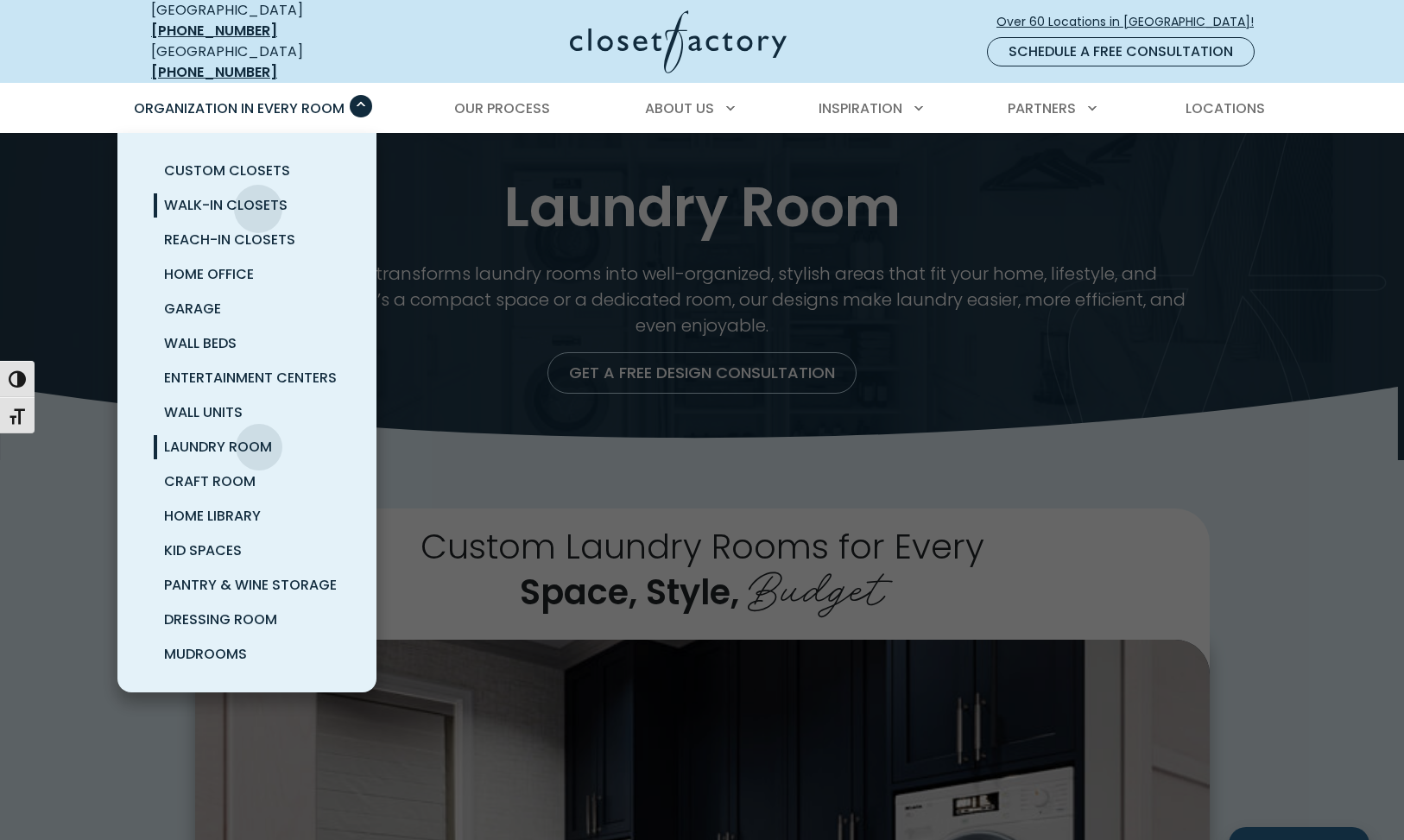
click at [258, 196] on span "Walk-In Closets" at bounding box center [226, 205] width 124 height 19
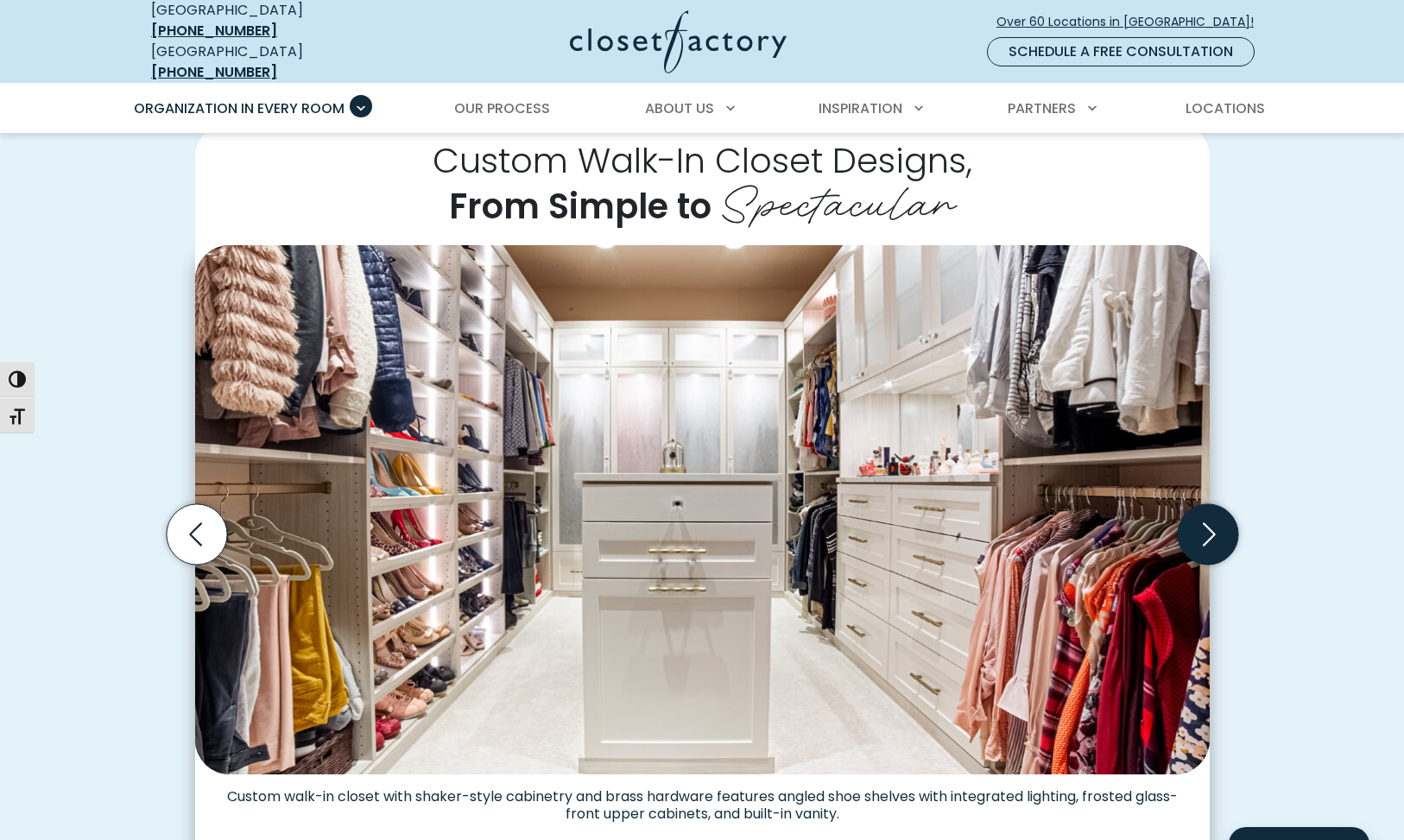
click at [1213, 531] on icon "Next slide" at bounding box center [1208, 533] width 60 height 60
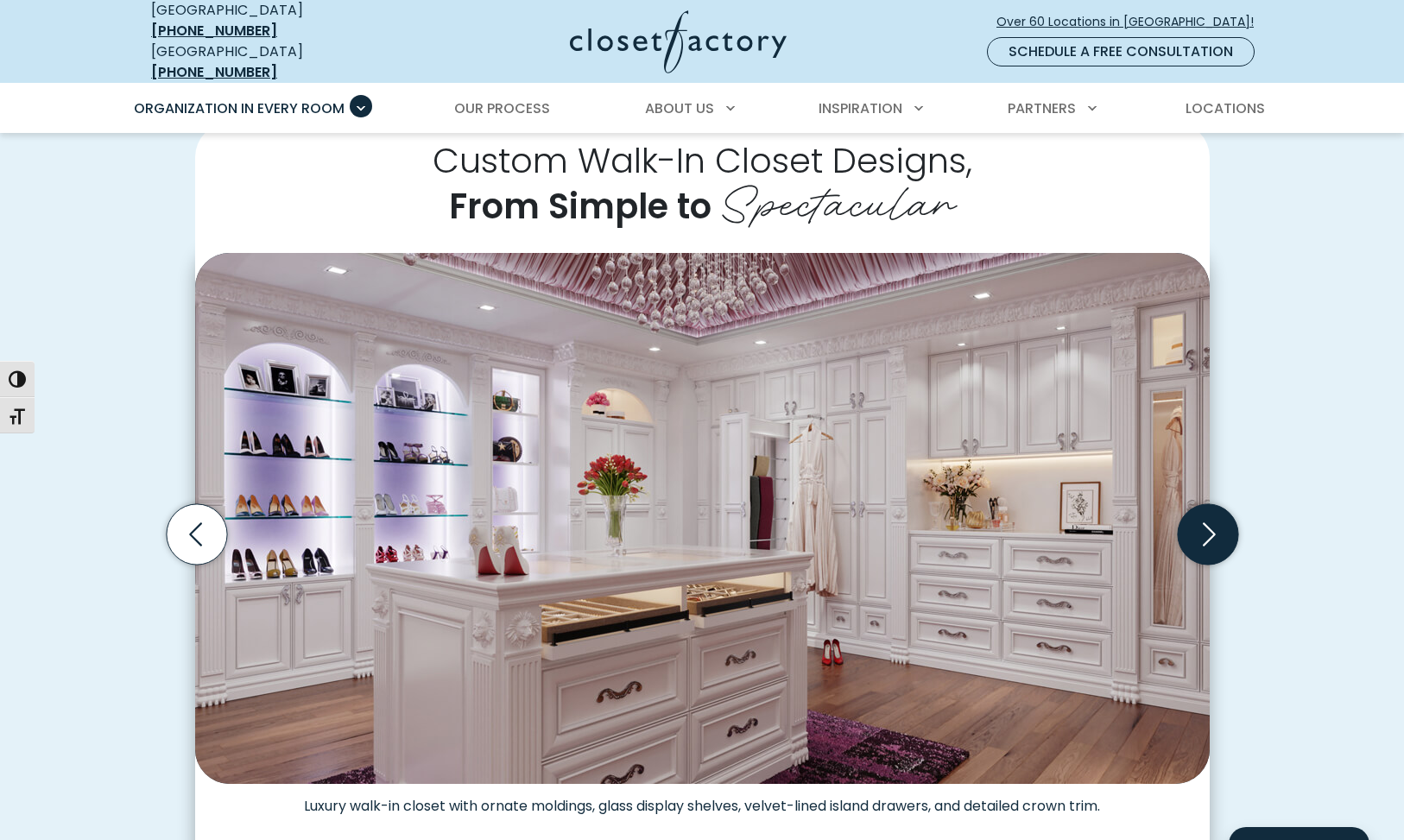
click at [1209, 529] on icon "Next slide" at bounding box center [1208, 533] width 60 height 60
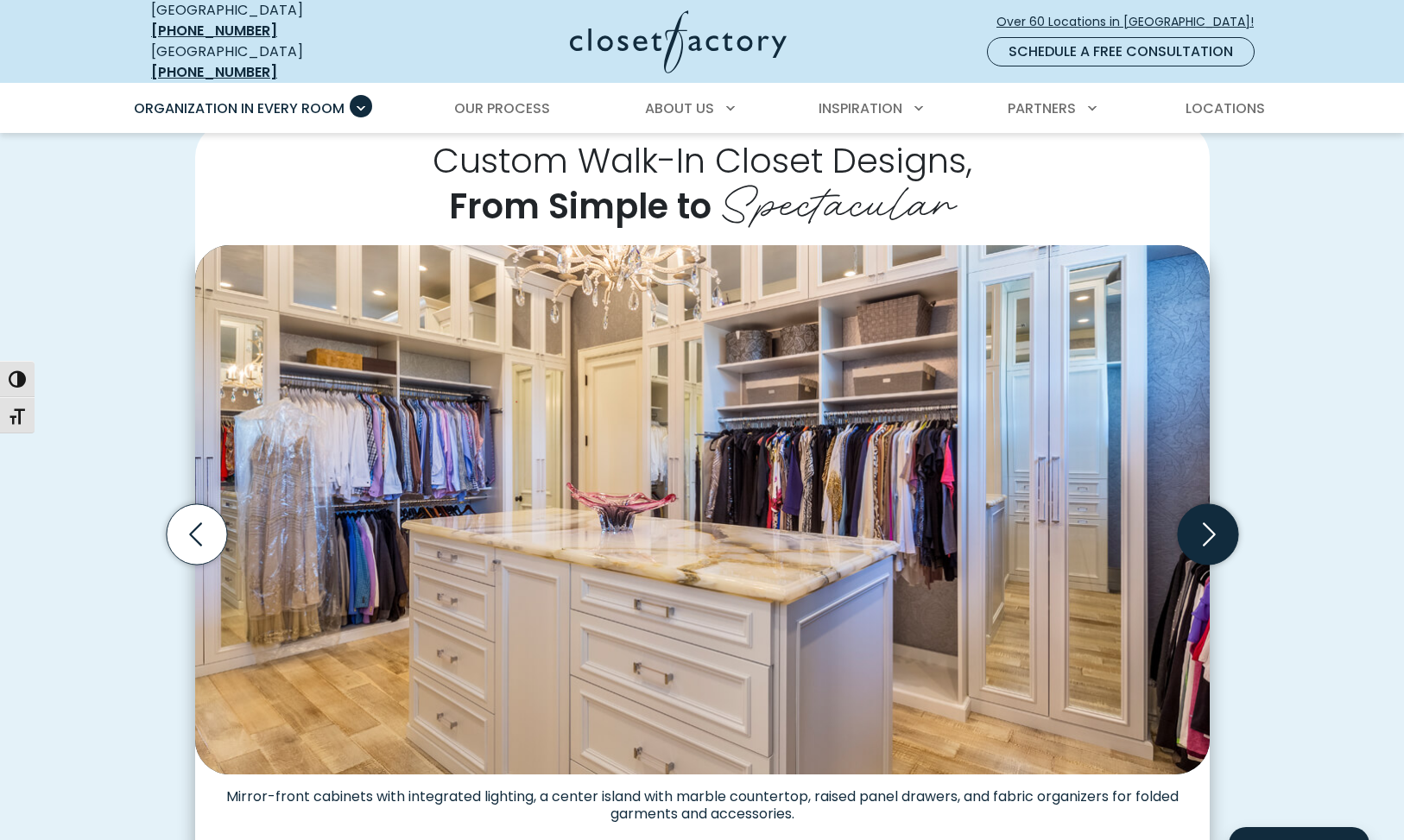
click at [1209, 529] on icon "Next slide" at bounding box center [1208, 533] width 60 height 60
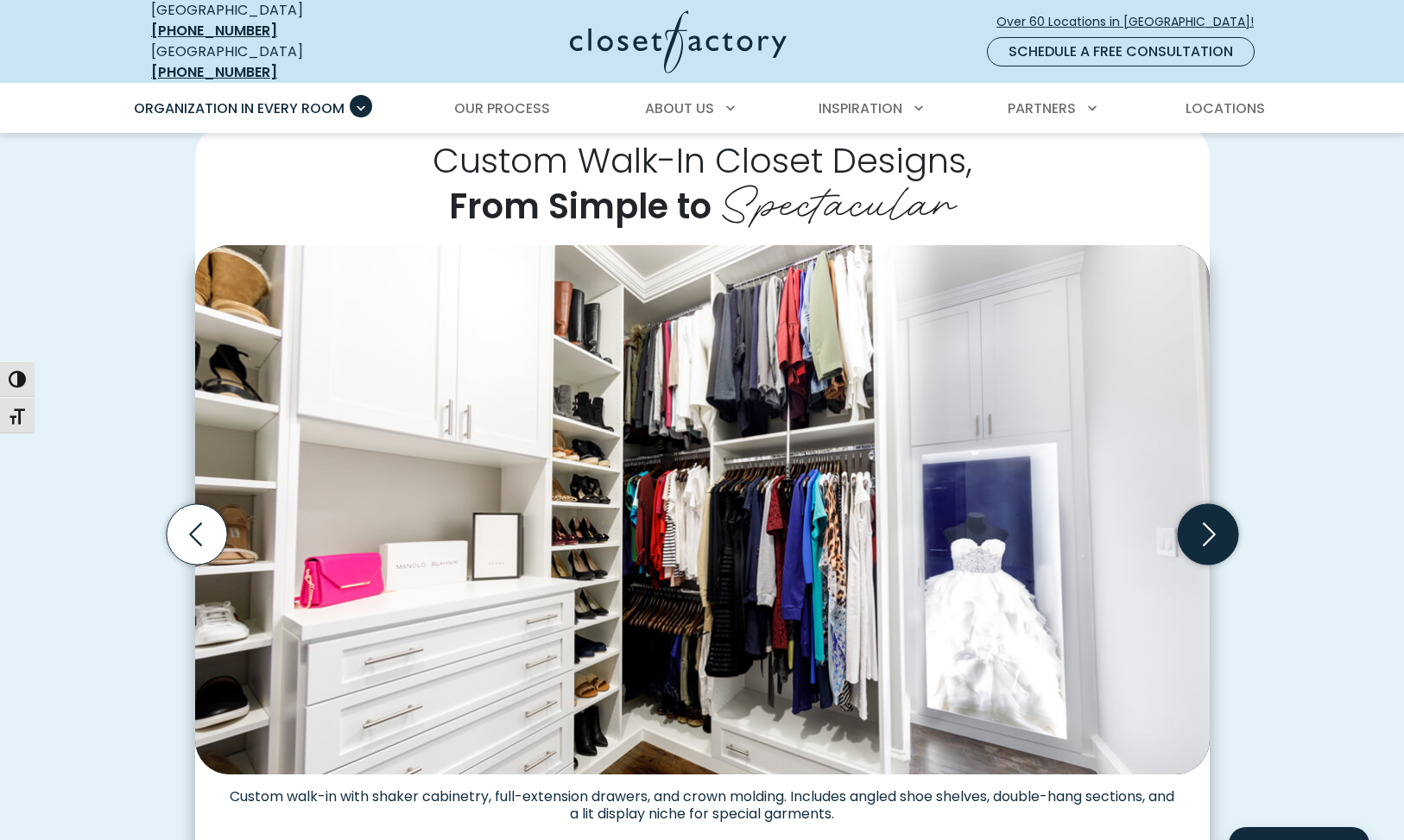
click at [1209, 529] on icon "Next slide" at bounding box center [1208, 533] width 60 height 60
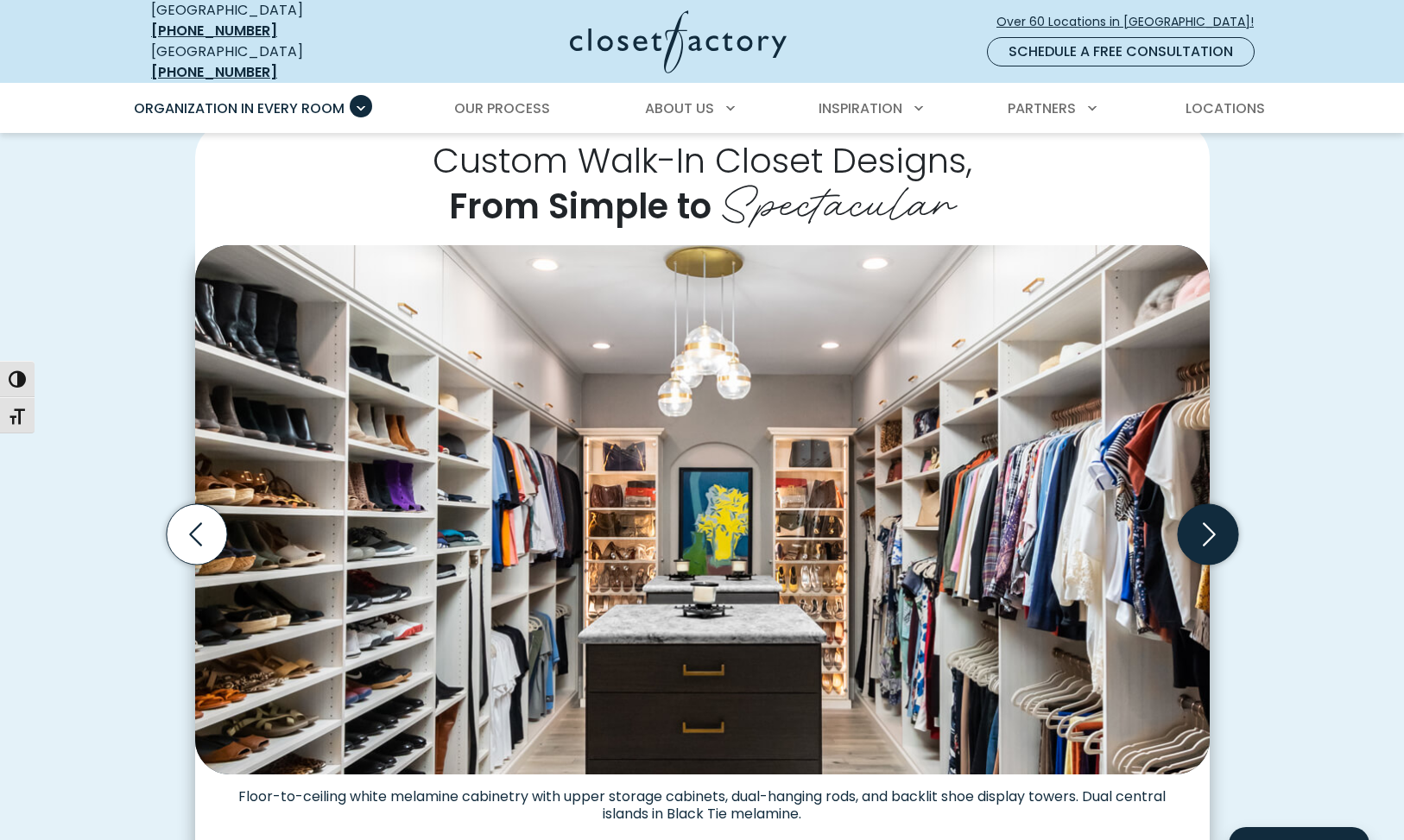
click at [1209, 529] on icon "Next slide" at bounding box center [1208, 533] width 60 height 60
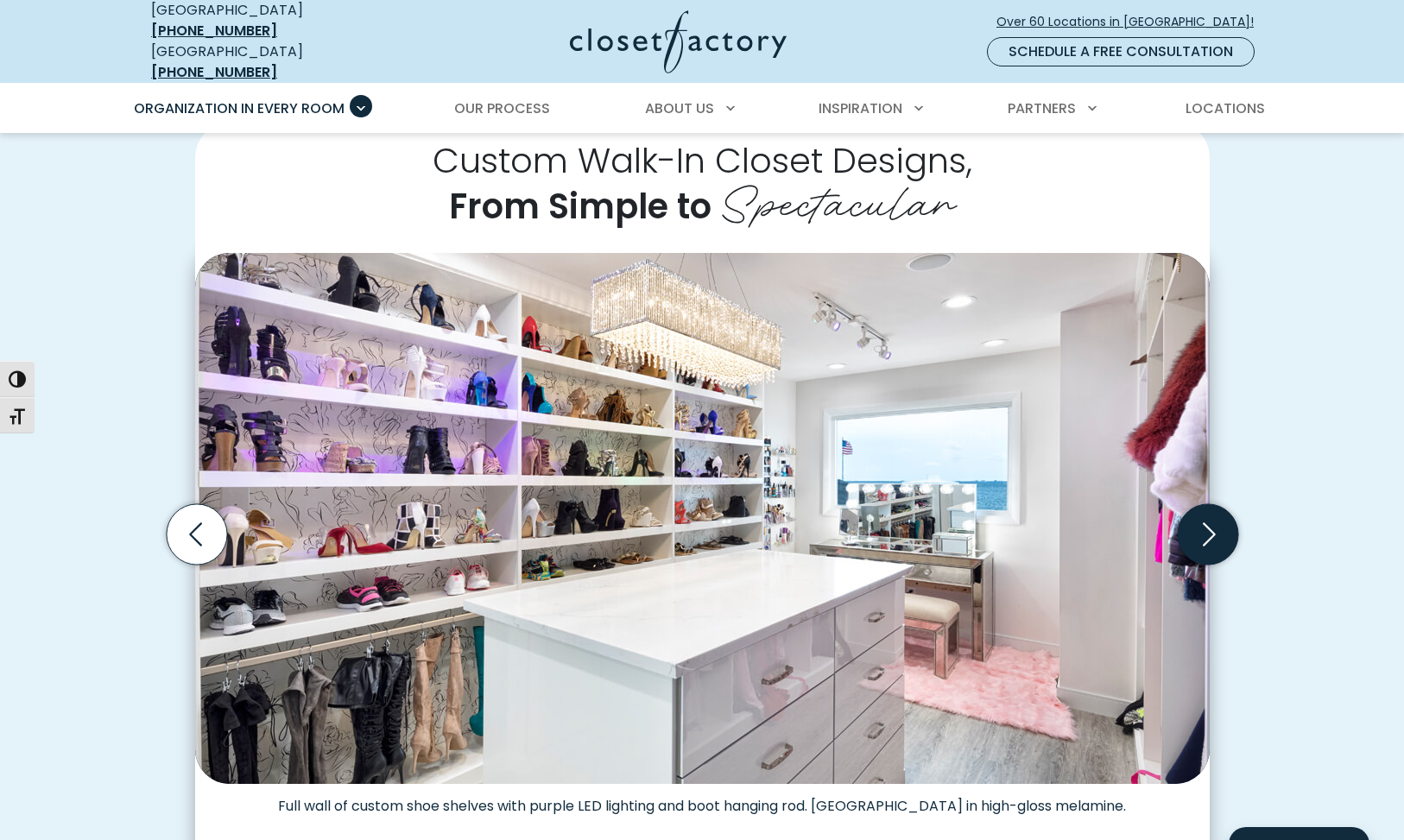
click at [1209, 529] on icon "Next slide" at bounding box center [1208, 533] width 60 height 60
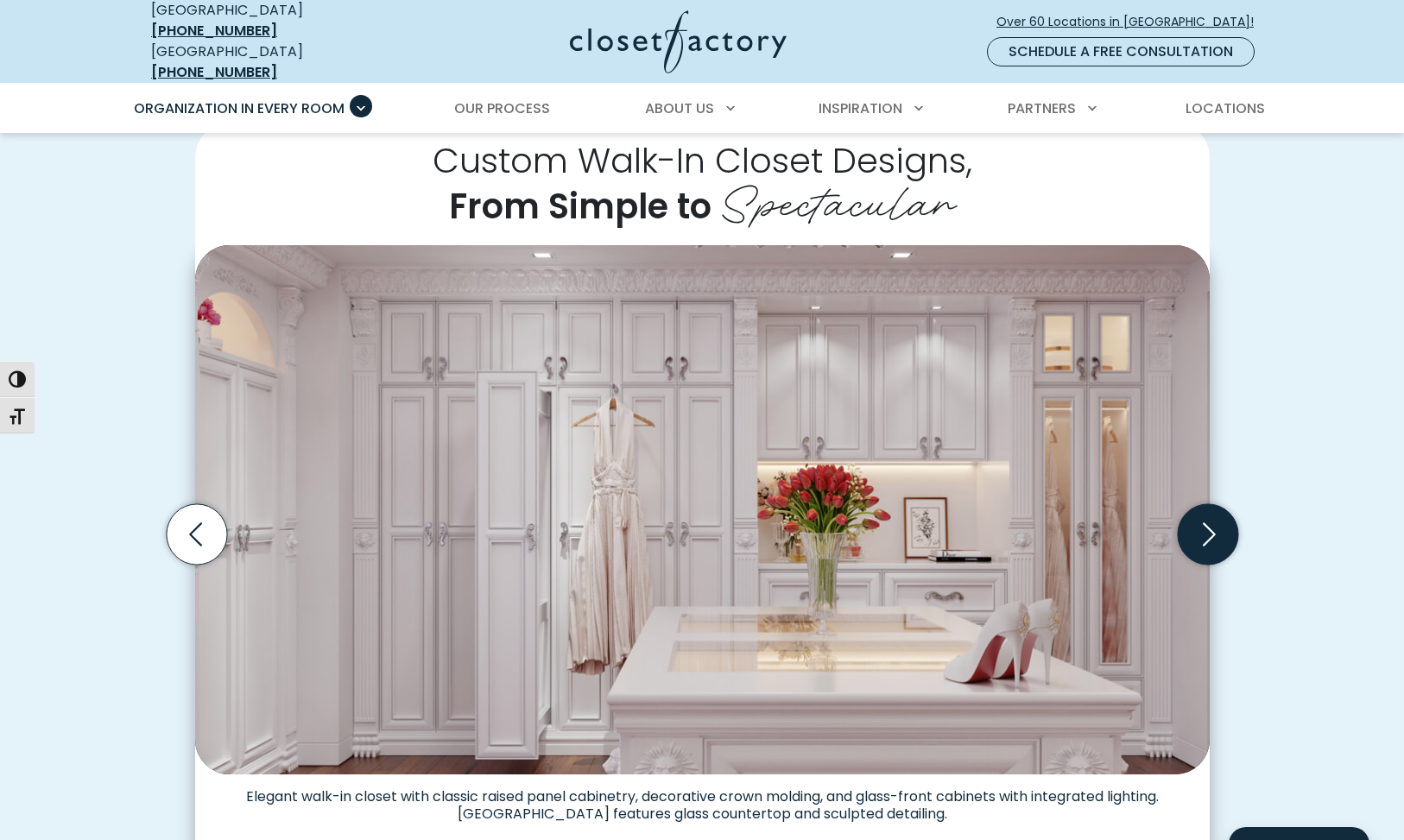
click at [1209, 529] on icon "Next slide" at bounding box center [1208, 533] width 60 height 60
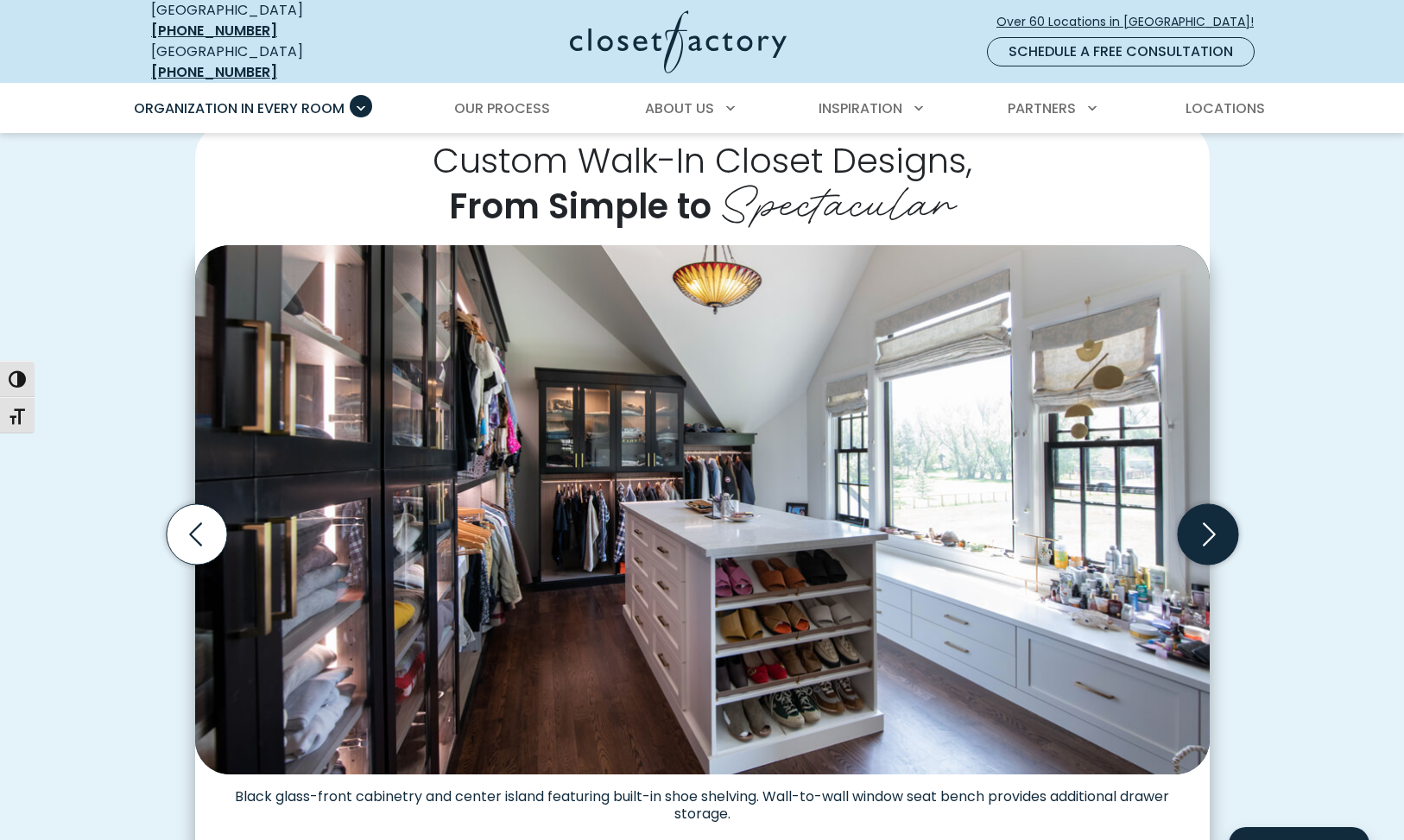
click at [1209, 529] on icon "Next slide" at bounding box center [1208, 533] width 60 height 60
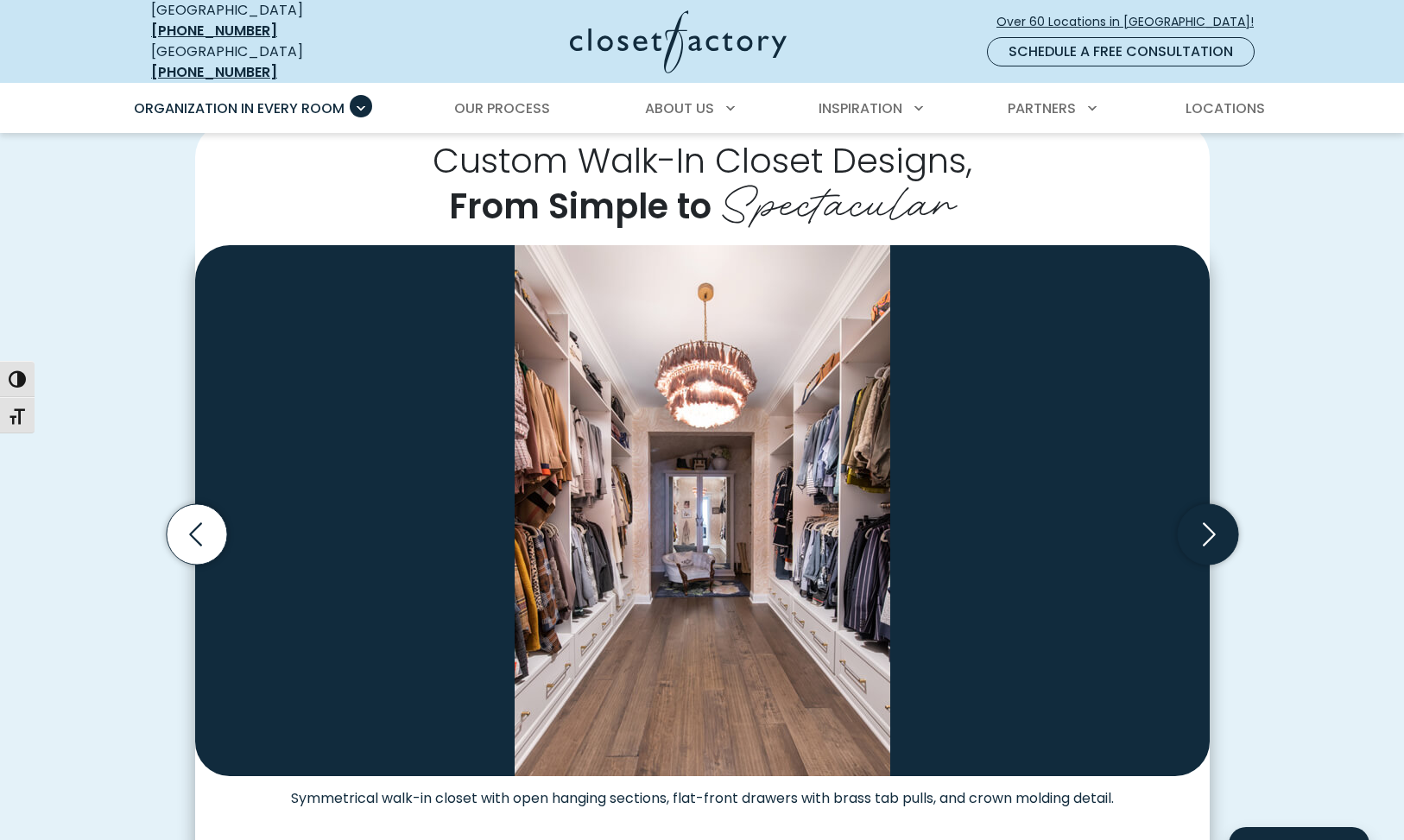
click at [1209, 529] on icon "Next slide" at bounding box center [1208, 533] width 60 height 60
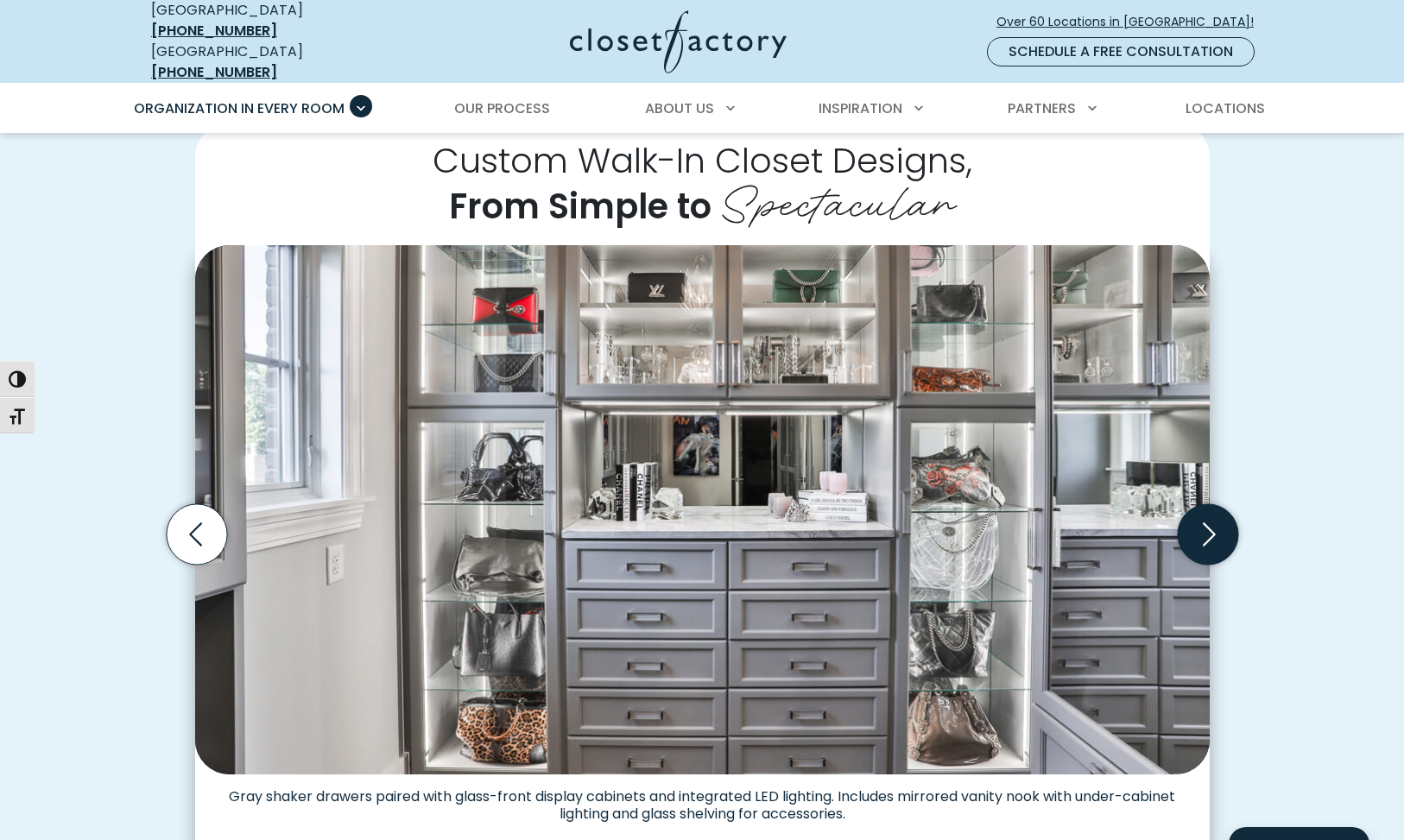
click at [1209, 529] on icon "Next slide" at bounding box center [1208, 533] width 60 height 60
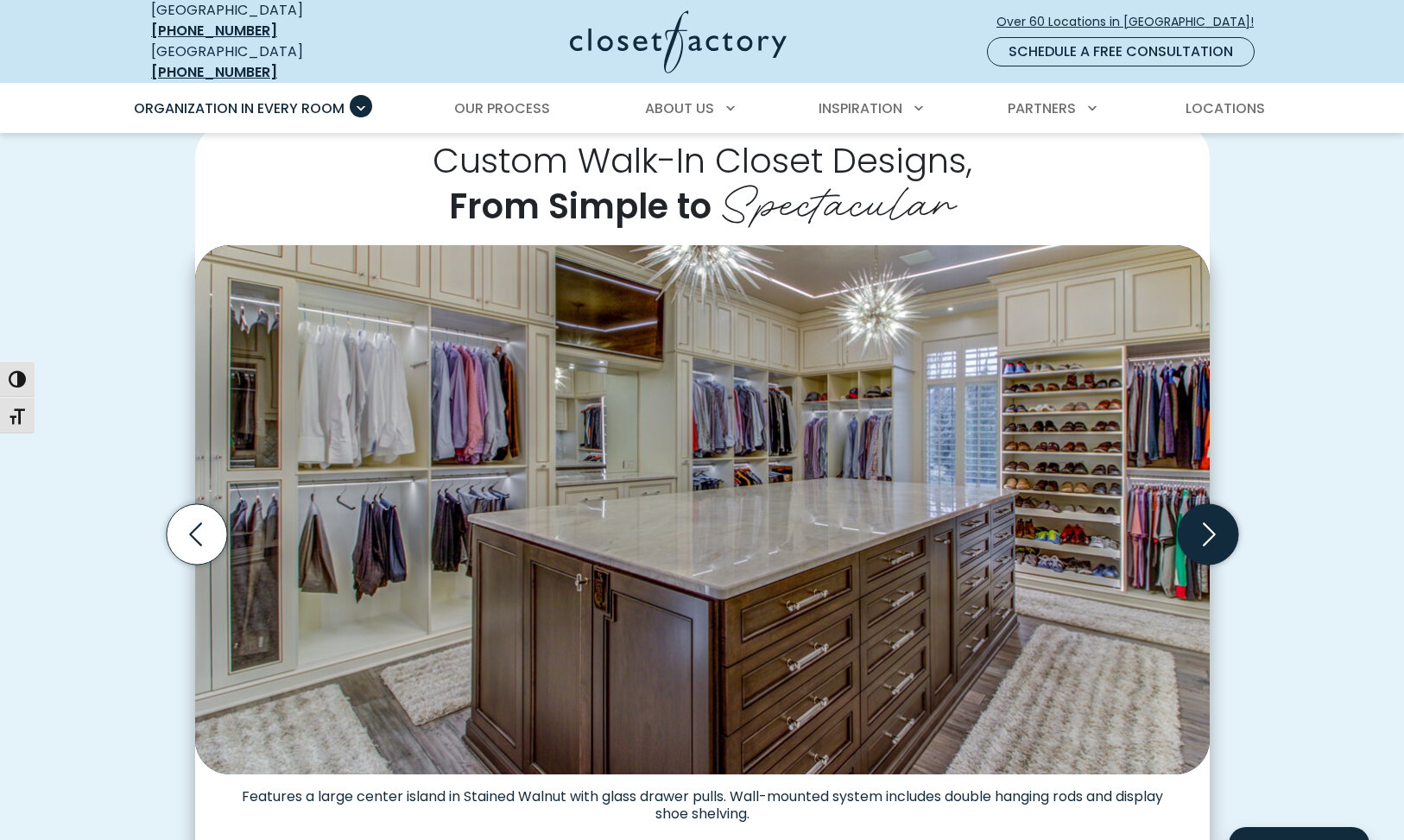
click at [1209, 529] on icon "Next slide" at bounding box center [1208, 533] width 60 height 60
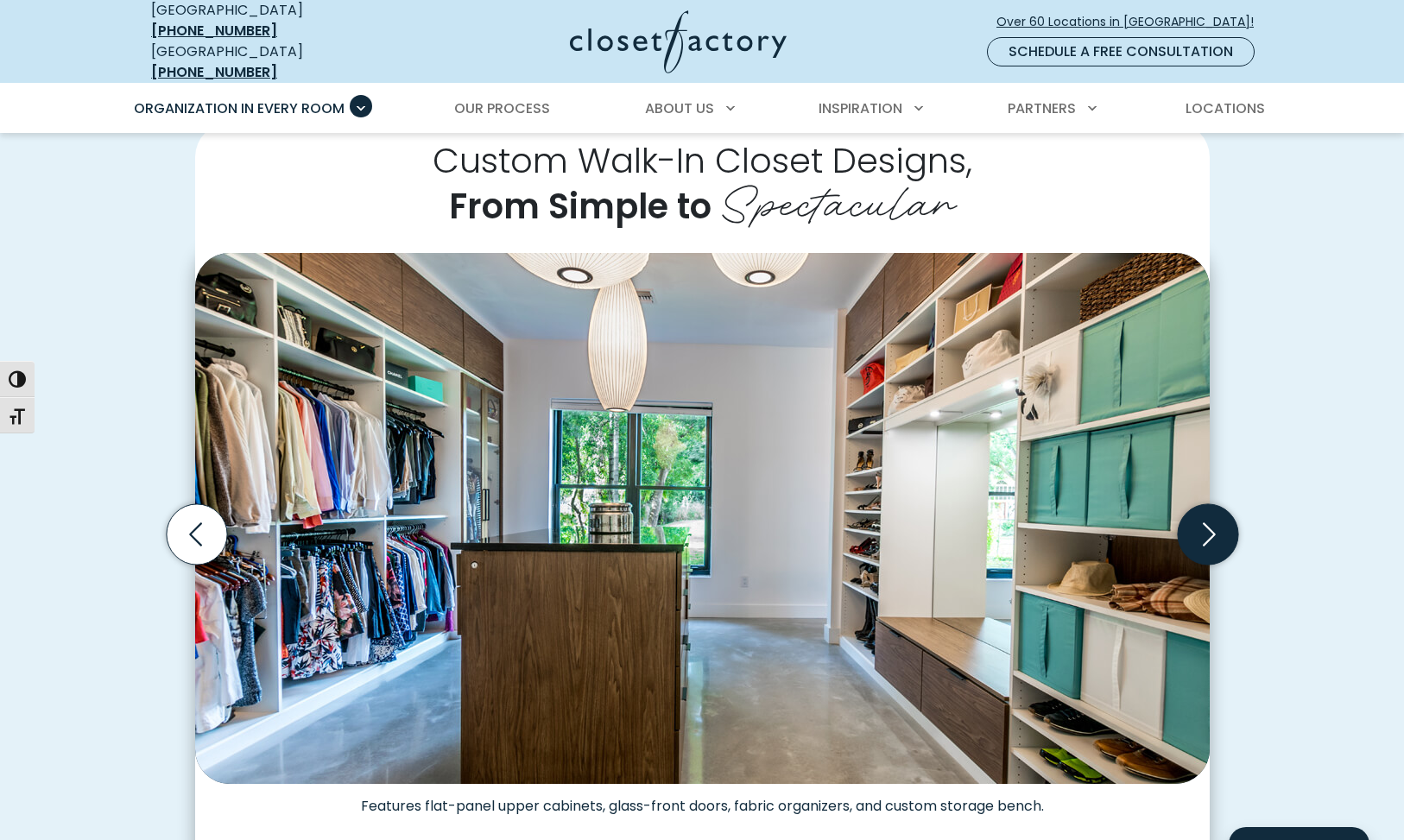
click at [1209, 529] on icon "Next slide" at bounding box center [1208, 533] width 60 height 60
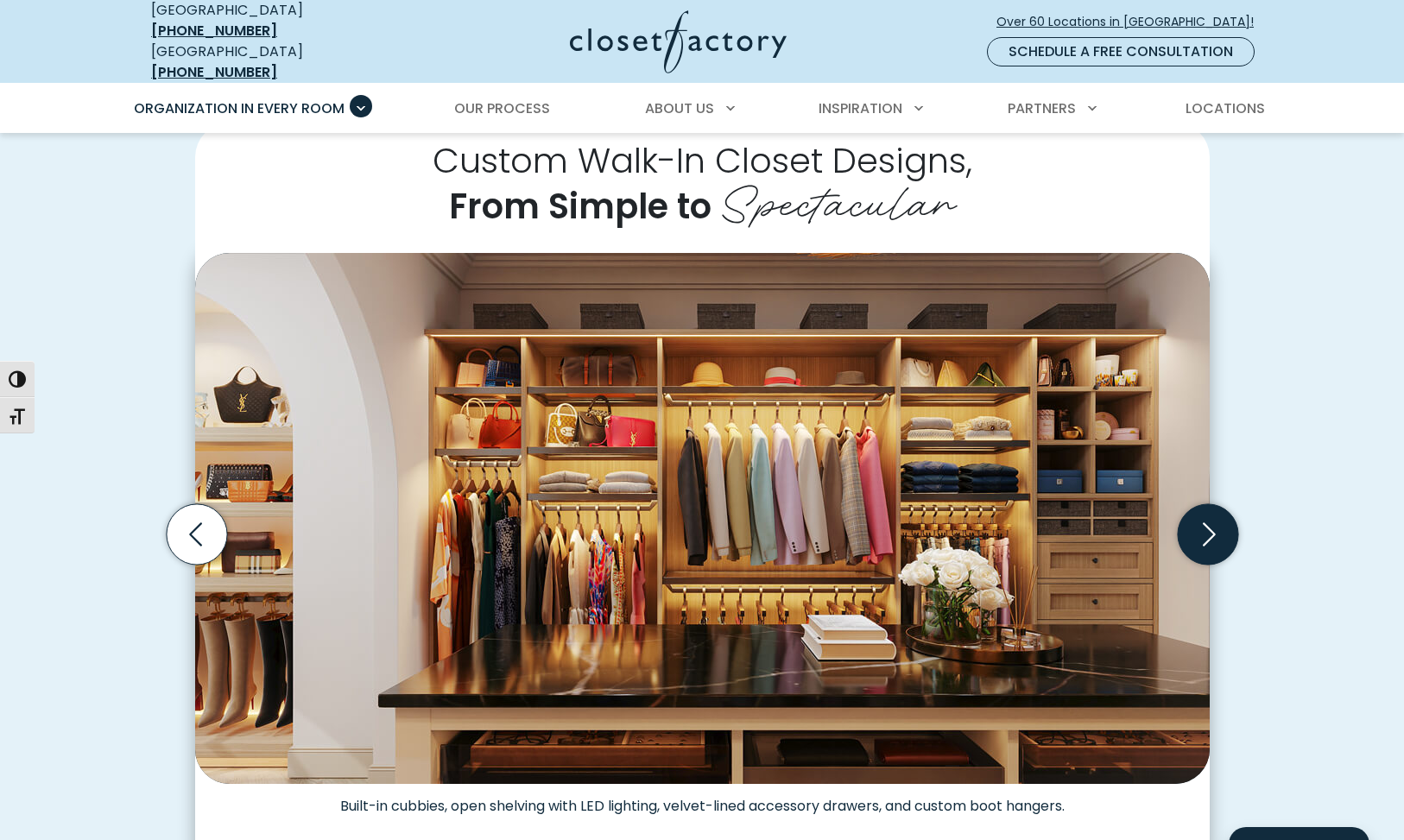
click at [1209, 529] on icon "Next slide" at bounding box center [1208, 533] width 60 height 60
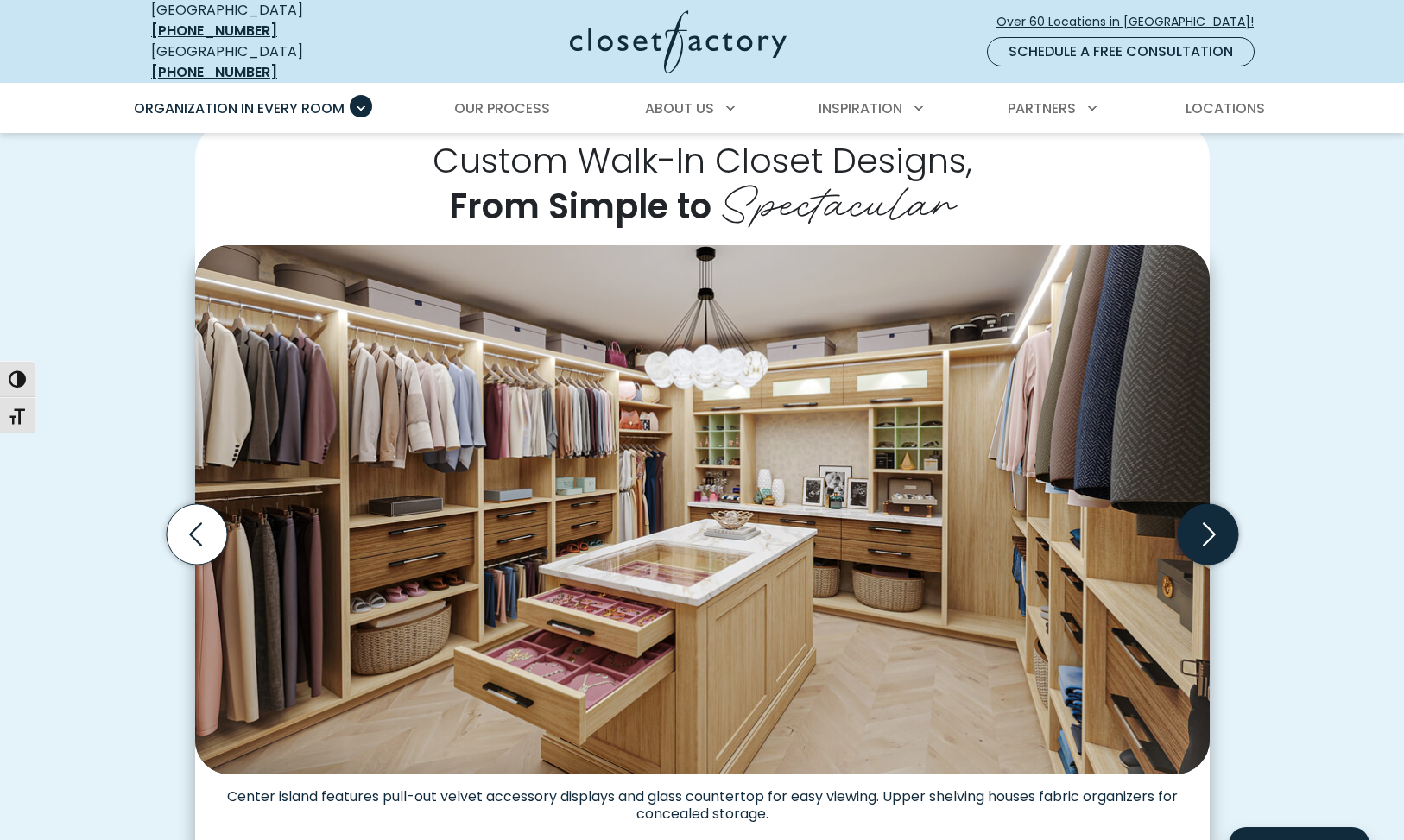
click at [1209, 529] on icon "Next slide" at bounding box center [1208, 533] width 60 height 60
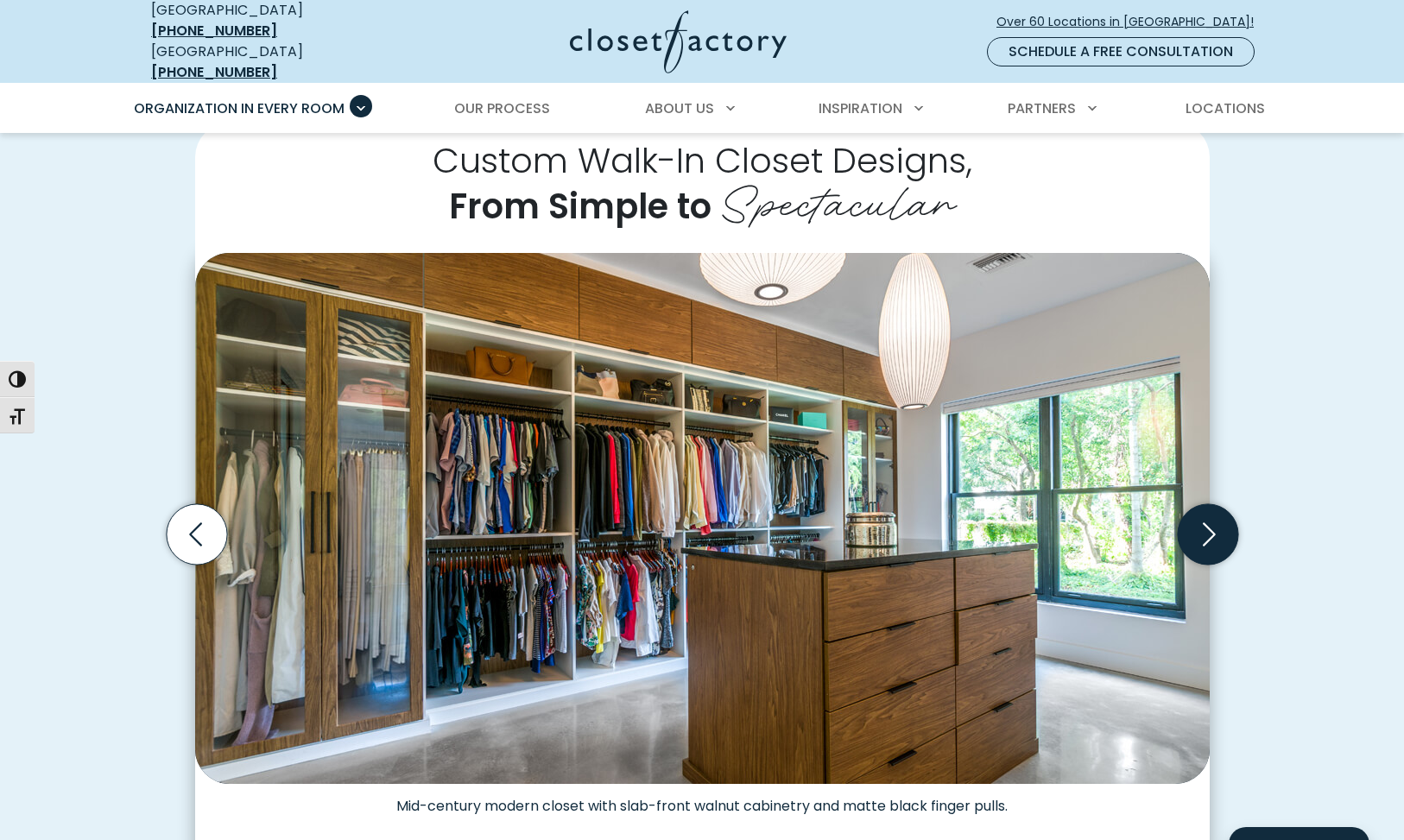
click at [1209, 529] on icon "Next slide" at bounding box center [1208, 533] width 60 height 60
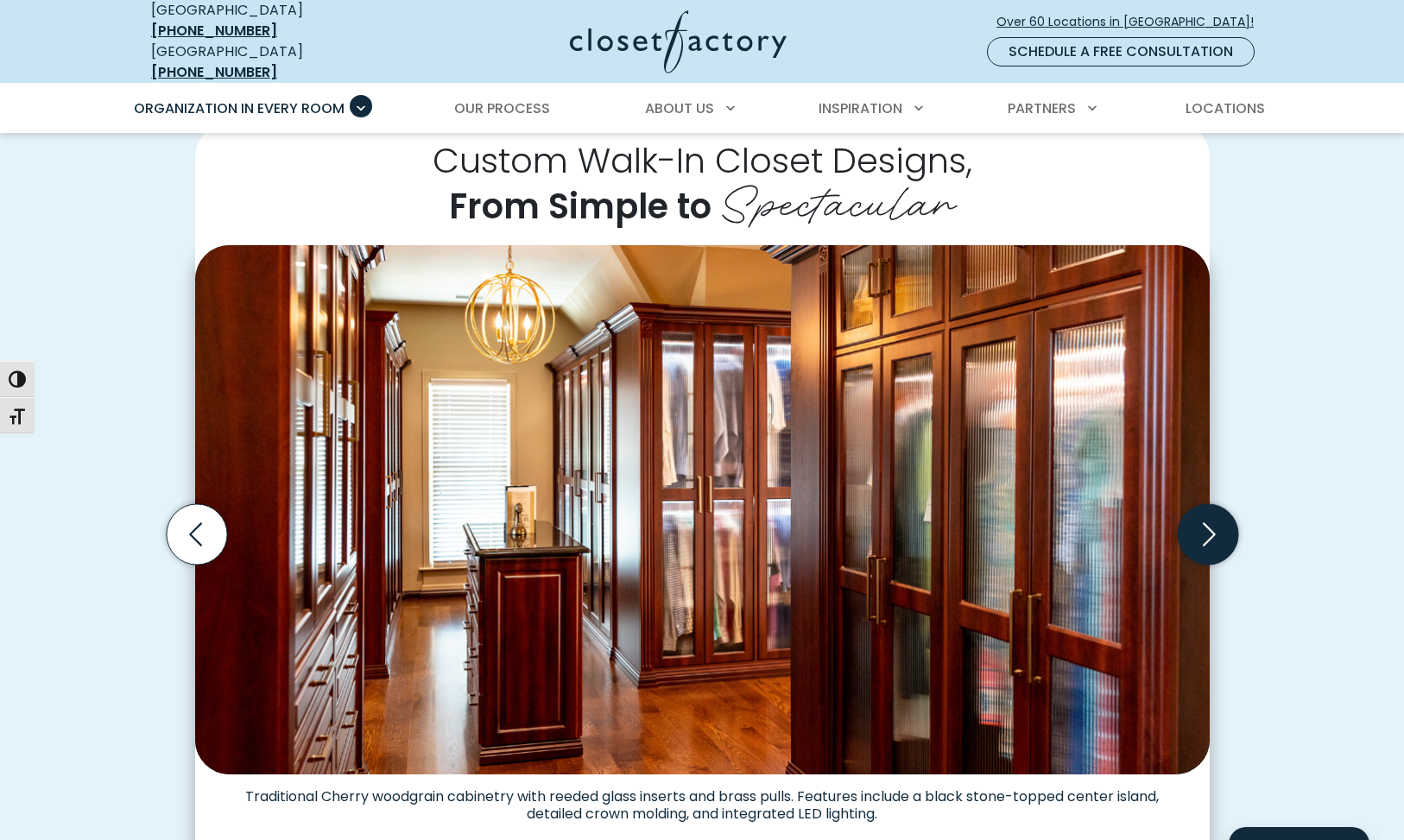
click at [1209, 529] on icon "Next slide" at bounding box center [1208, 533] width 60 height 60
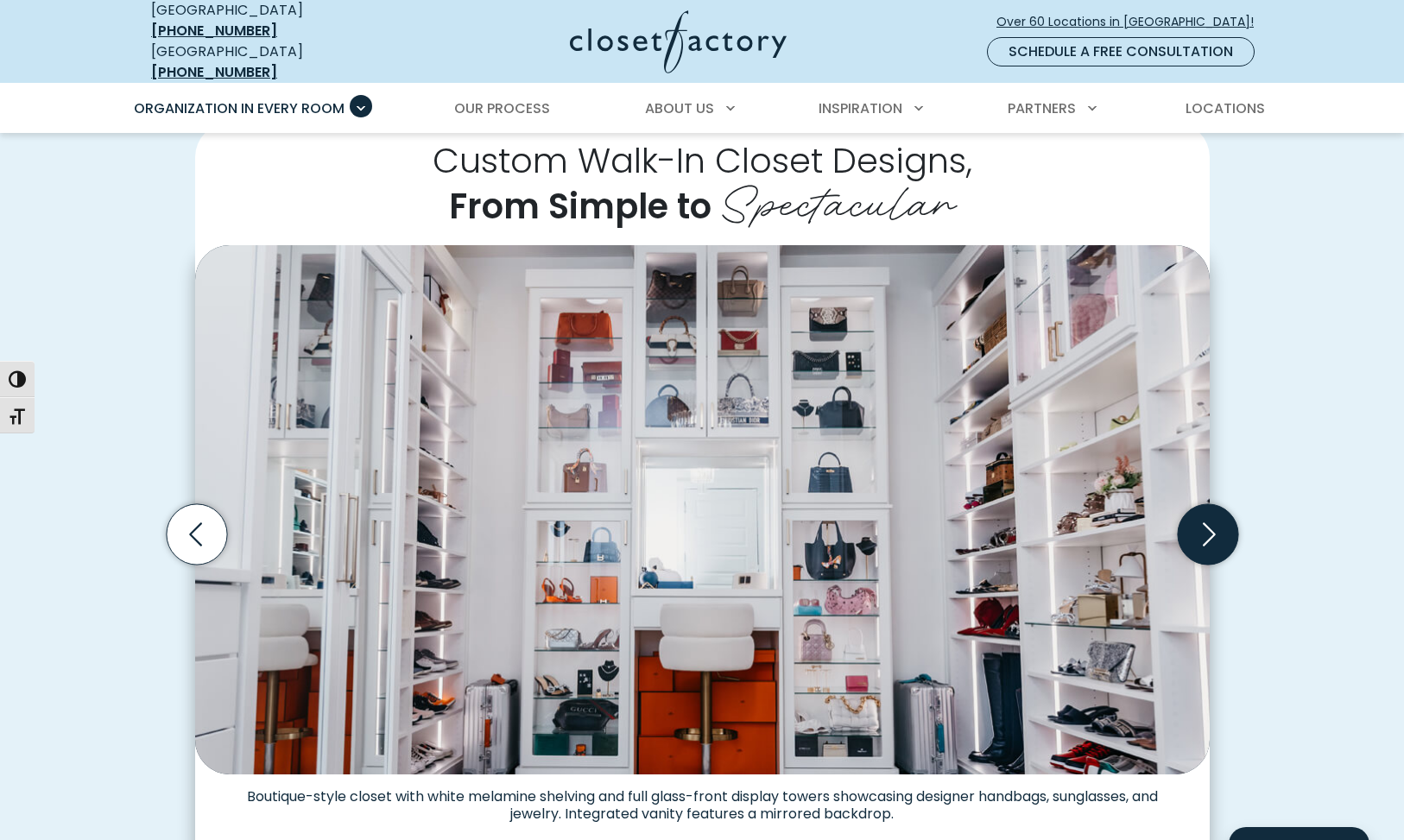
click at [1209, 529] on icon "Next slide" at bounding box center [1208, 533] width 60 height 60
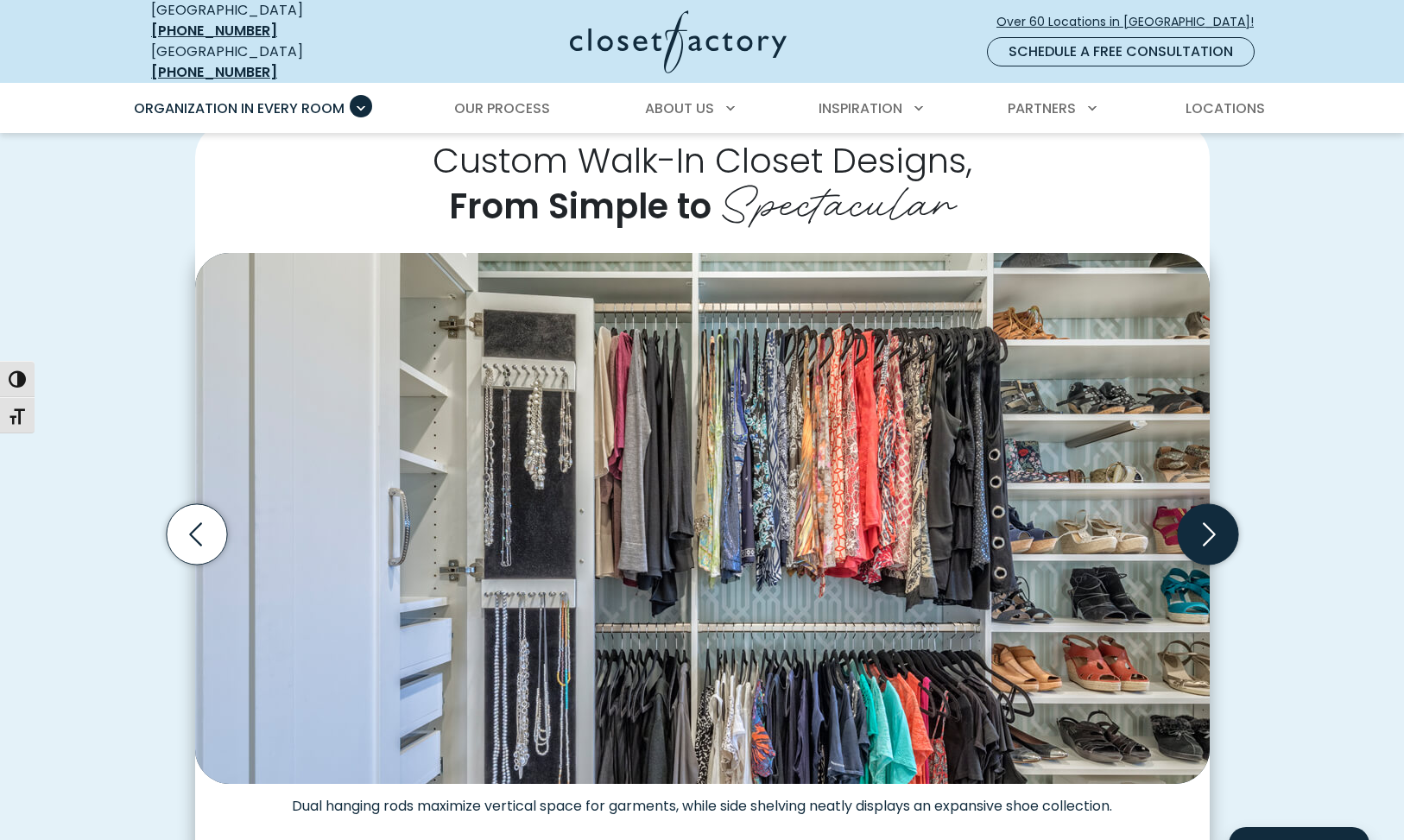
click at [1209, 529] on icon "Next slide" at bounding box center [1208, 533] width 60 height 60
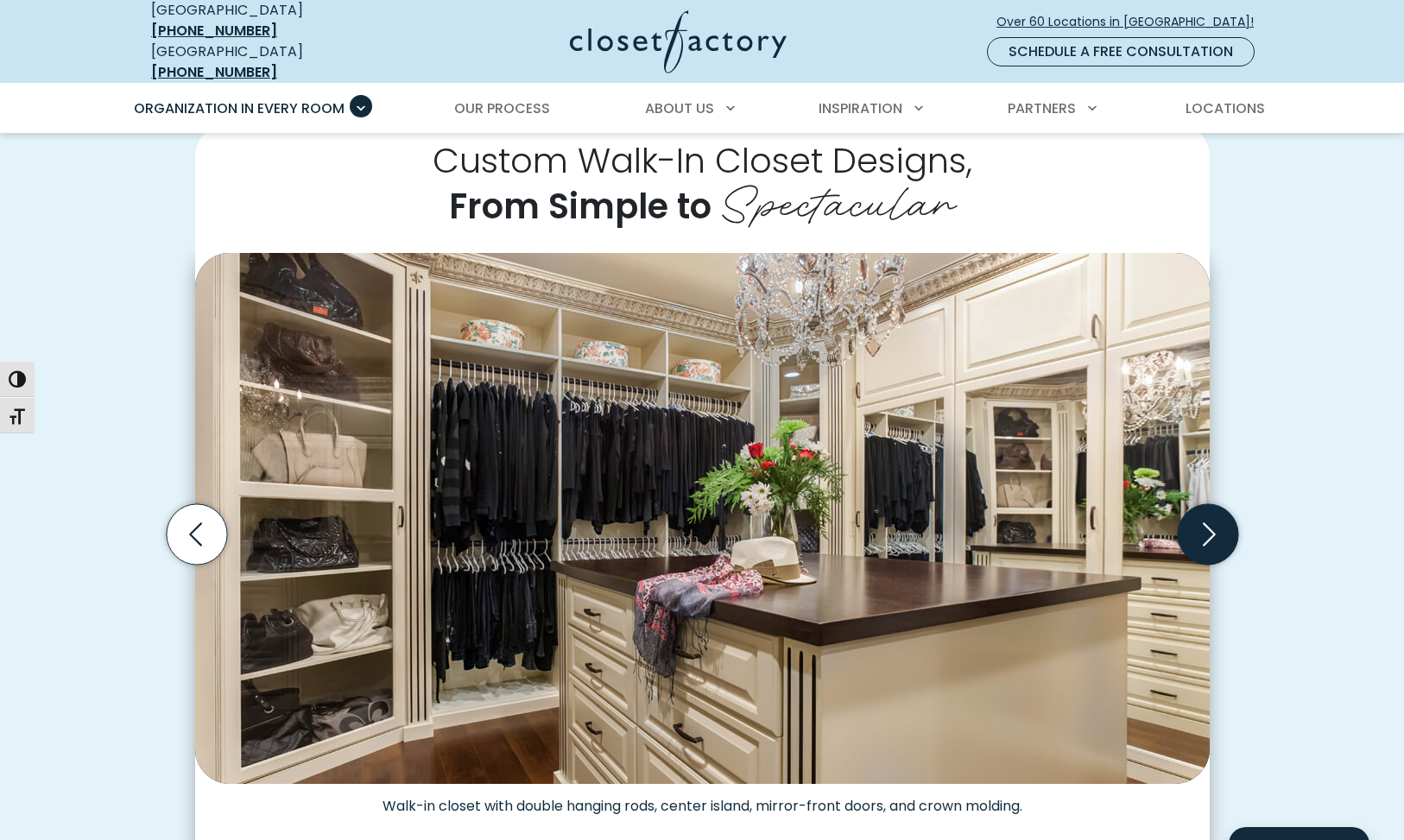
click at [1209, 529] on icon "Next slide" at bounding box center [1208, 533] width 60 height 60
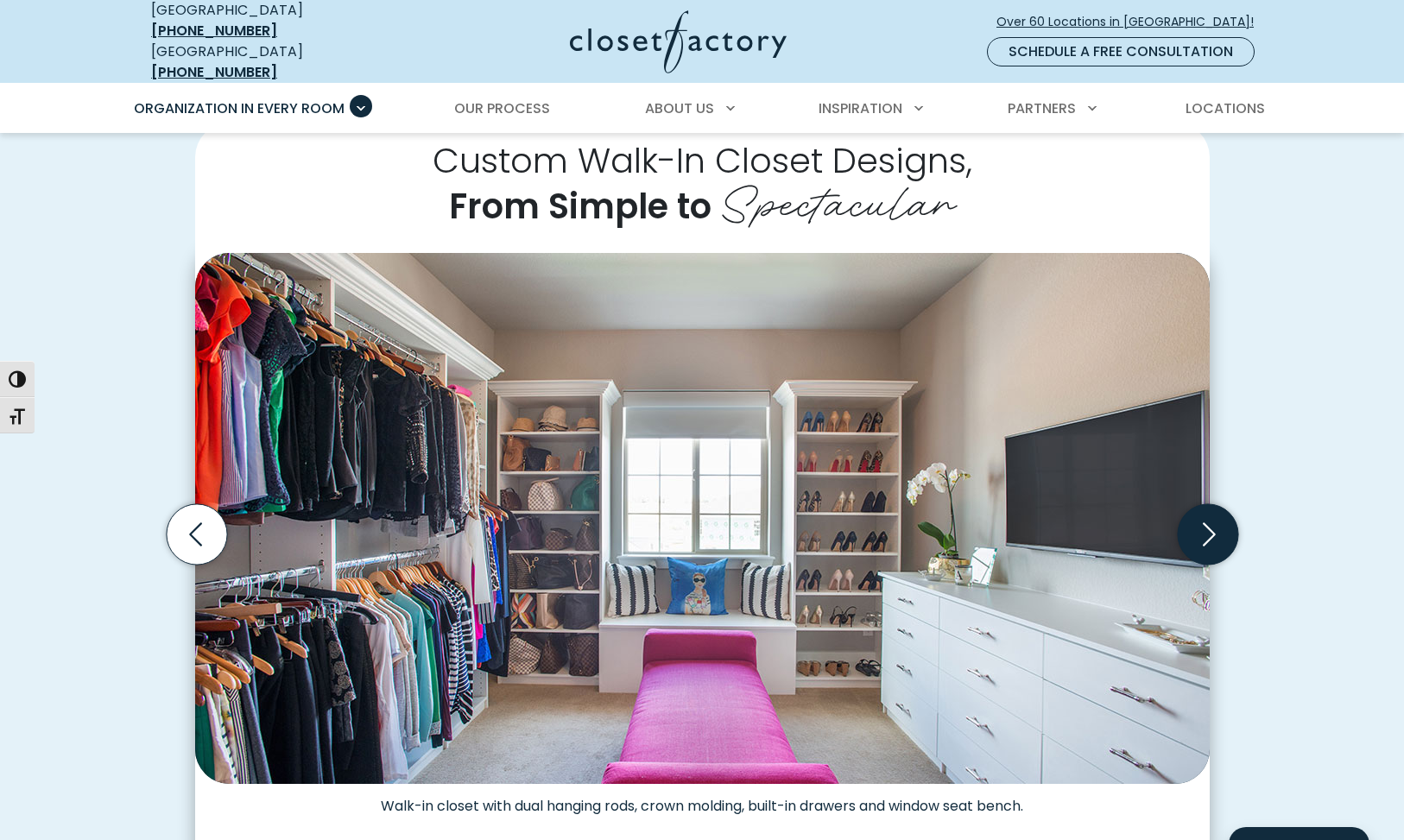
click at [1209, 529] on icon "Next slide" at bounding box center [1208, 533] width 60 height 60
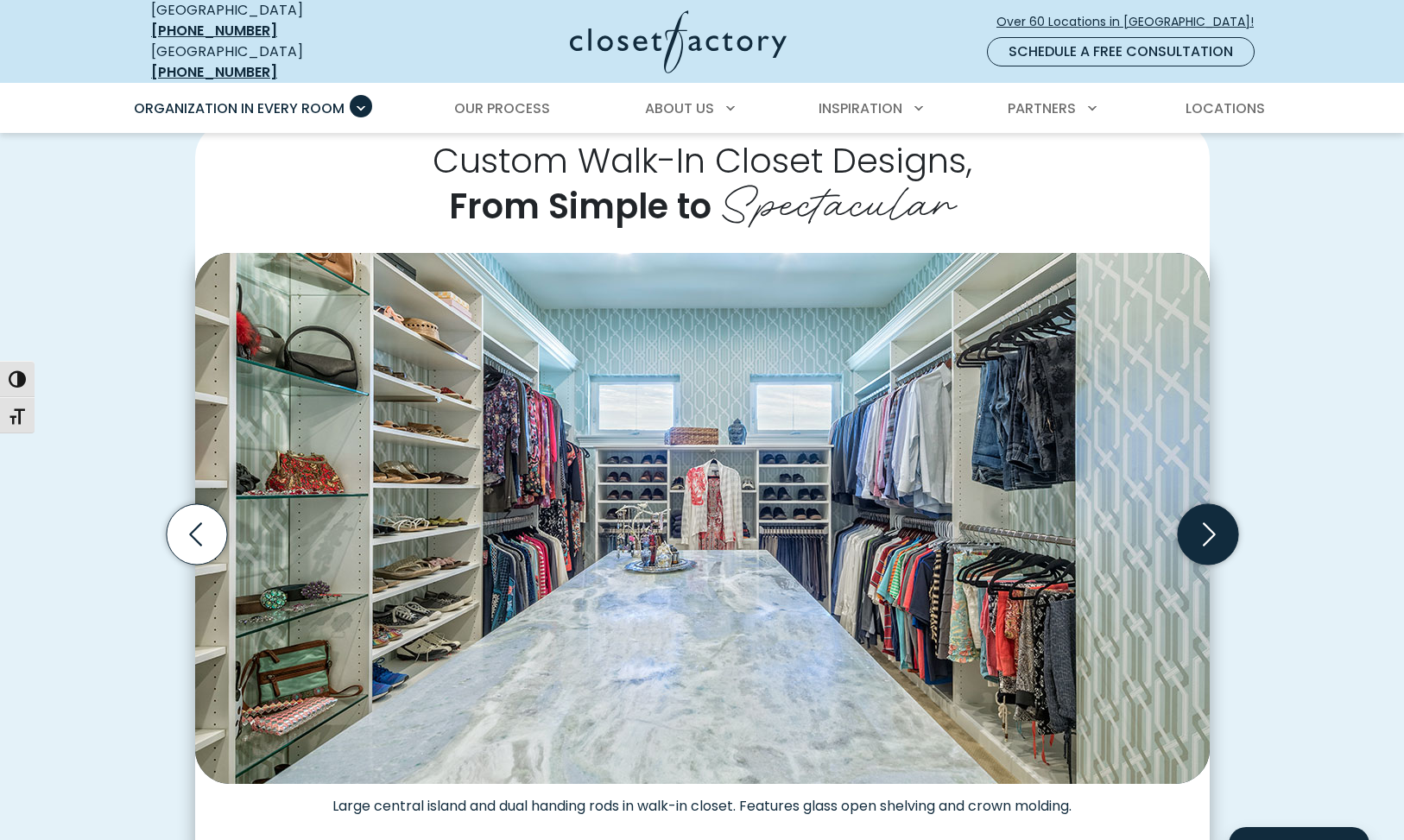
click at [1209, 529] on icon "Next slide" at bounding box center [1208, 533] width 60 height 60
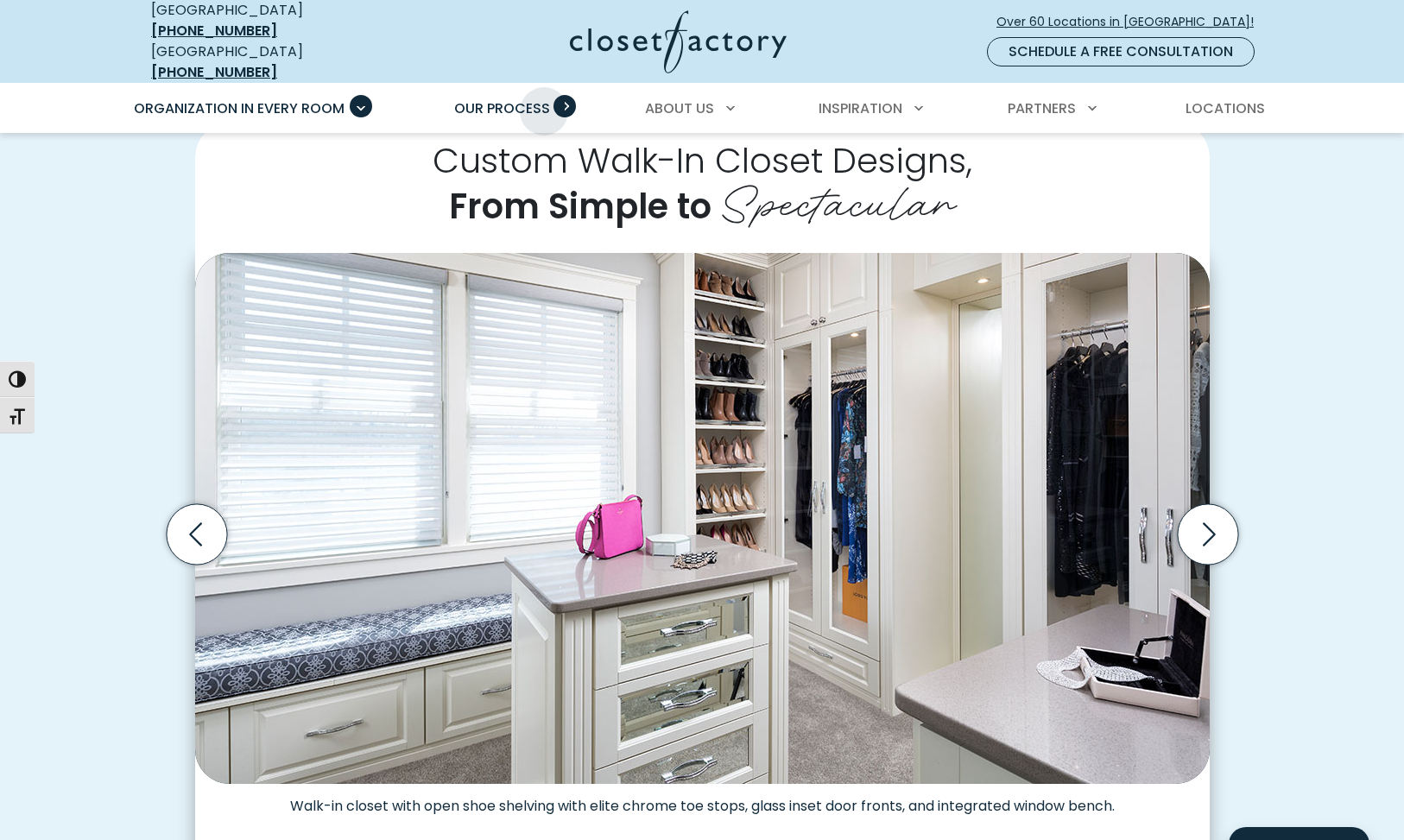
click at [544, 98] on span "Our Process" at bounding box center [503, 108] width 96 height 19
